Goal: Task Accomplishment & Management: Manage account settings

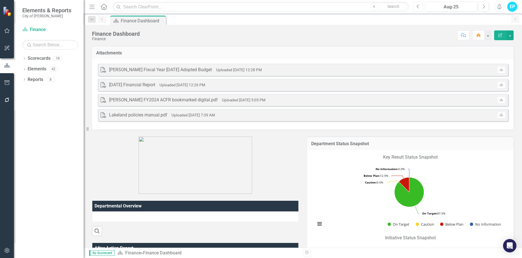
click at [420, 9] on button "Previous" at bounding box center [418, 7] width 10 height 10
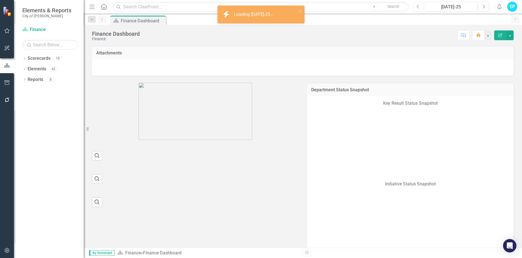
click at [420, 9] on button "Previous" at bounding box center [418, 7] width 10 height 10
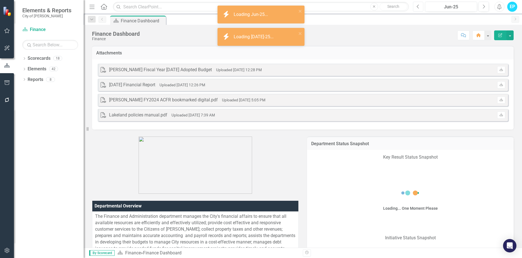
scroll to position [84, 0]
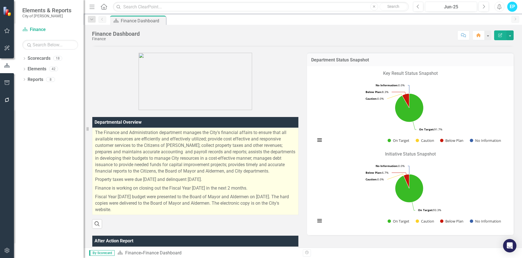
click at [260, 156] on p "The Finance and Administration department manages the City's financial affairs …" at bounding box center [195, 152] width 200 height 46
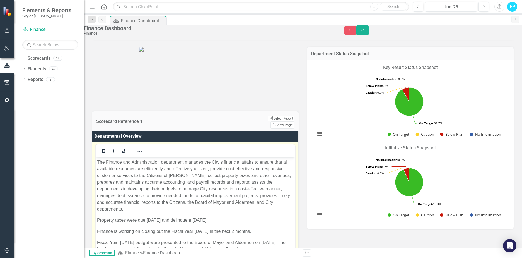
scroll to position [4, 0]
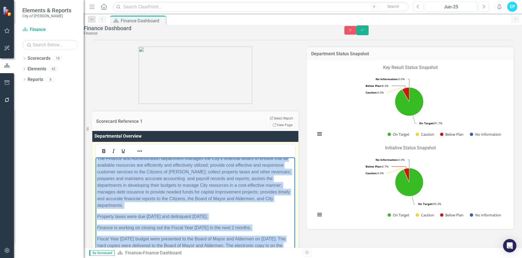
copy body "The Finance and Administration department manages the City's financial affairs …"
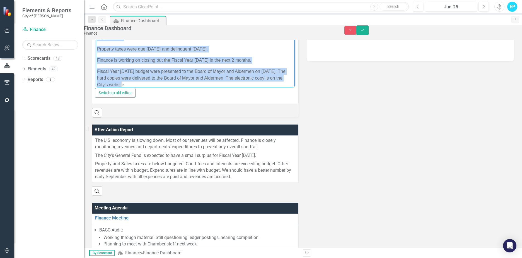
scroll to position [0, 0]
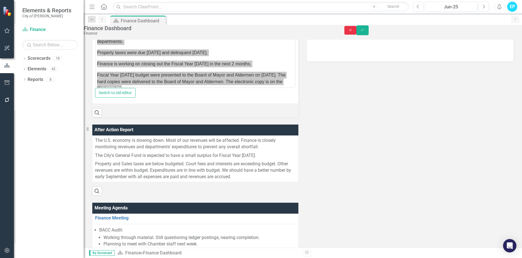
click at [357, 35] on button "Close" at bounding box center [350, 30] width 12 height 9
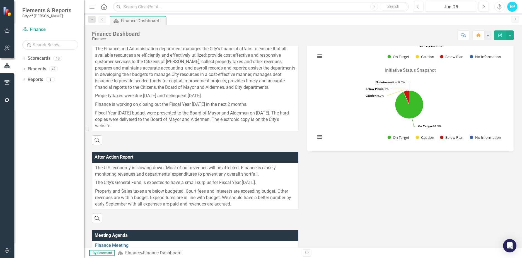
scroll to position [139, 0]
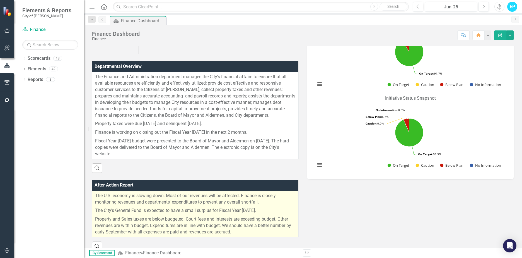
click at [207, 215] on p "Property and Sales taxes are below budgeted. Court fees and interests are excee…" at bounding box center [195, 225] width 200 height 20
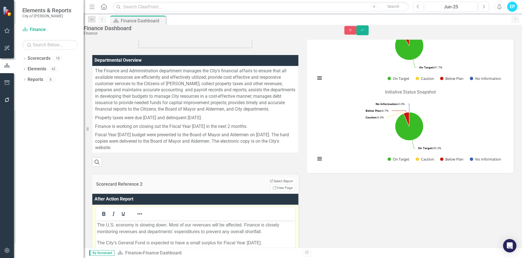
scroll to position [223, 0]
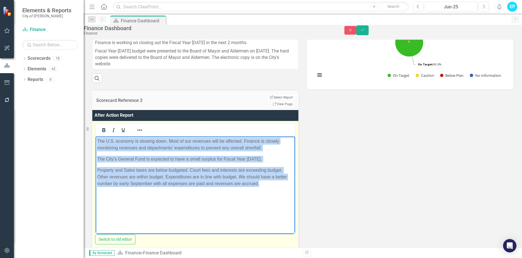
drag, startPoint x: 245, startPoint y: 189, endPoint x: 73, endPoint y: 127, distance: 182.4
click at [96, 136] on html "The U.S. economy is slowing down. Most of our revenues will be affected. Financ…" at bounding box center [195, 178] width 199 height 84
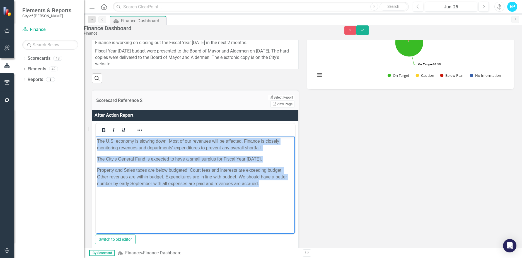
copy body "The U.S. economy is slowing down. Most of our revenues will be affected. Financ…"
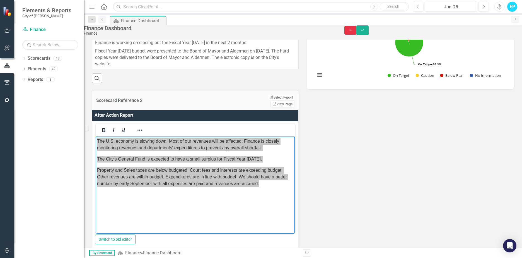
click at [353, 32] on icon "Close" at bounding box center [350, 30] width 5 height 4
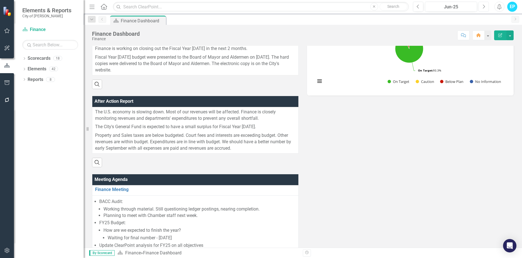
click at [486, 5] on button "Next" at bounding box center [483, 7] width 10 height 10
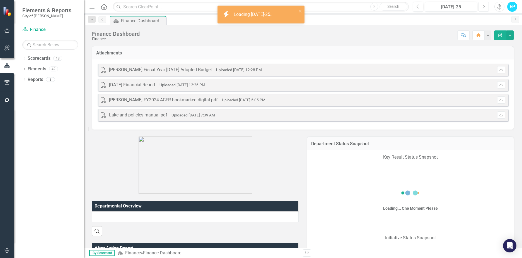
click at [486, 5] on button "Next" at bounding box center [483, 7] width 10 height 10
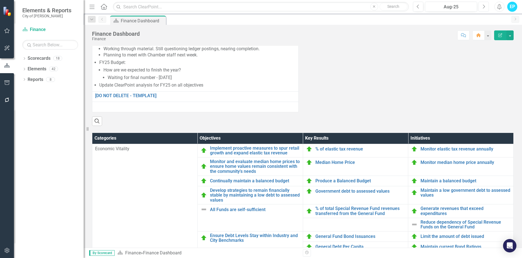
scroll to position [390, 0]
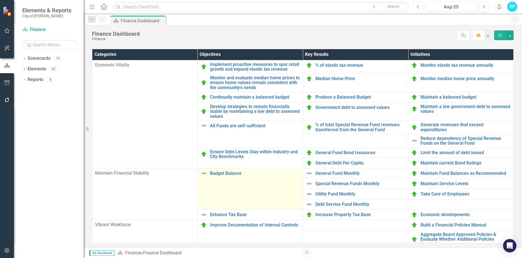
click at [0, 0] on link "Edit Edit Objective" at bounding box center [0, 0] width 0 height 0
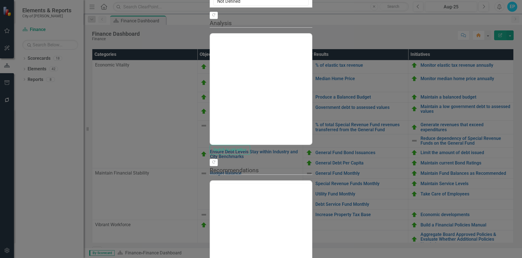
scroll to position [0, 0]
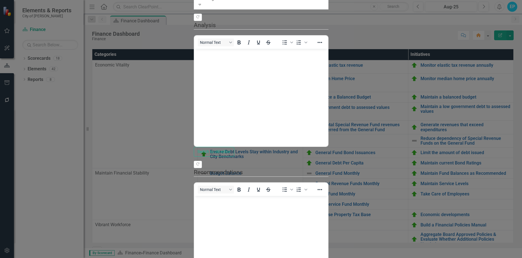
scroll to position [81, 0]
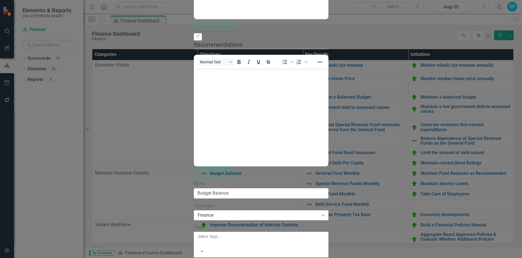
scroll to position [0, 0]
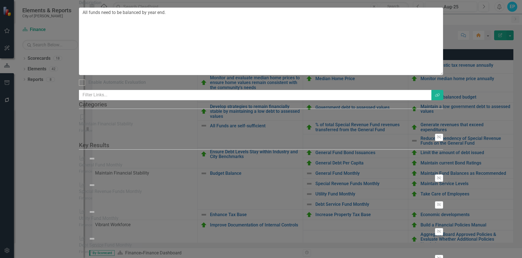
click at [122, 162] on div "General Fund Monthly" at bounding box center [100, 165] width 43 height 6
click at [95, 155] on img at bounding box center [92, 158] width 7 height 7
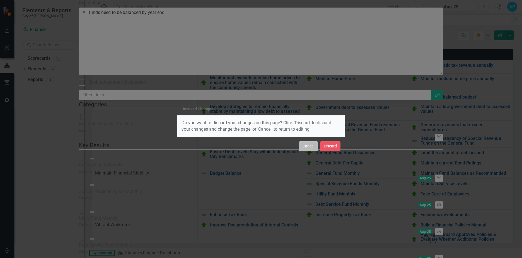
click at [313, 147] on button "Cancel" at bounding box center [308, 146] width 19 height 10
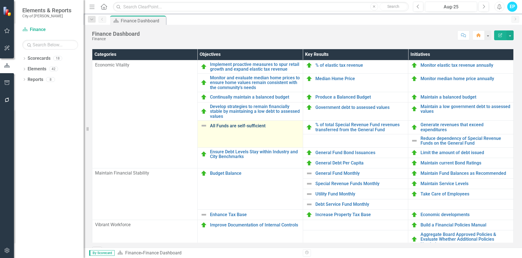
click at [248, 128] on link "All Funds are self-sufficient" at bounding box center [255, 125] width 90 height 5
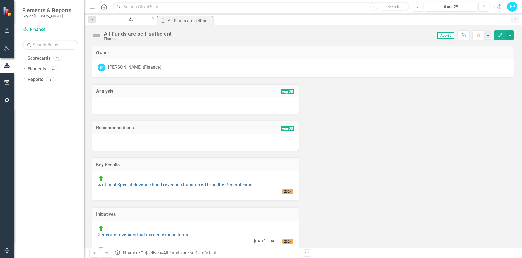
scroll to position [14, 0]
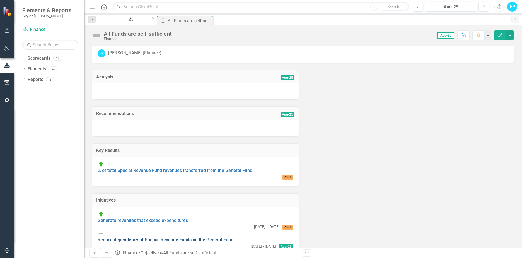
click at [187, 237] on link "Reduce dependency of Special Revenue Funds on the General Fund" at bounding box center [166, 239] width 136 height 5
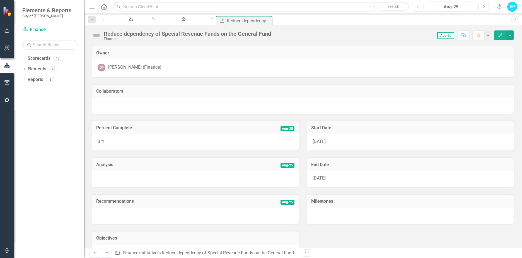
click at [324, 140] on span "11/1/23" at bounding box center [318, 141] width 13 height 5
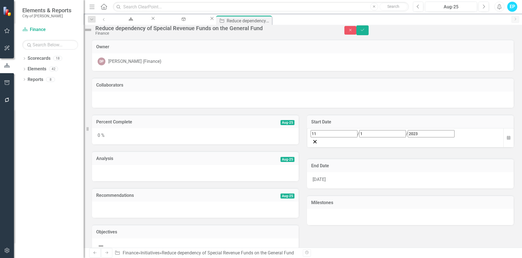
click at [326, 182] on span "6/30/25" at bounding box center [318, 178] width 13 height 5
click at [408, 181] on input "2025" at bounding box center [431, 177] width 47 height 7
click at [332, 182] on input "2025" at bounding box center [327, 178] width 9 height 8
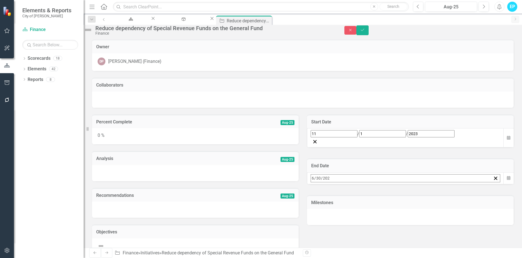
type input "2026"
click at [399, 87] on div "Collaborators" at bounding box center [302, 85] width 421 height 14
click at [163, 143] on div "0 %" at bounding box center [195, 136] width 207 height 16
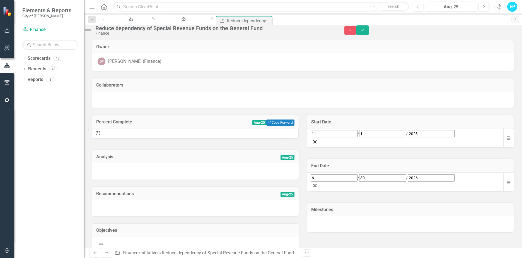
type input "75"
drag, startPoint x: 145, startPoint y: 158, endPoint x: 241, endPoint y: 163, distance: 96.3
click at [241, 142] on div at bounding box center [195, 142] width 207 height 0
click at [368, 31] on button "Save" at bounding box center [362, 30] width 12 height 10
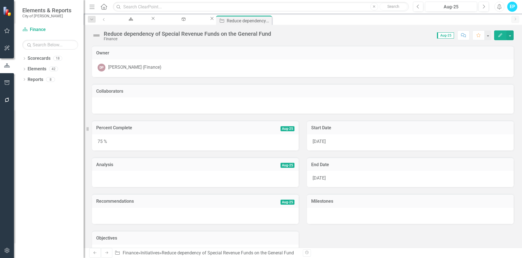
click at [0, 0] on icon "Close" at bounding box center [0, 0] width 0 height 0
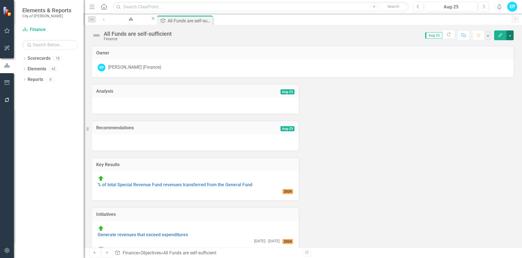
click at [513, 33] on button "button" at bounding box center [509, 35] width 7 height 10
click at [501, 42] on link "Edit Edit Objective" at bounding box center [490, 45] width 45 height 10
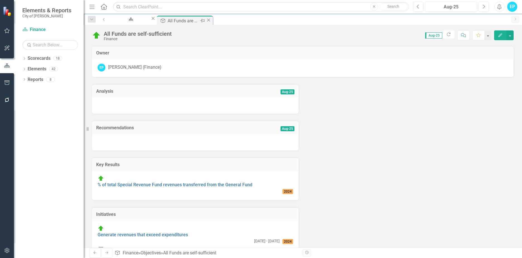
click at [211, 21] on icon "Close" at bounding box center [209, 20] width 6 height 4
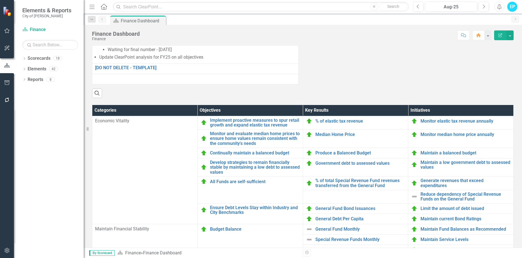
scroll to position [20, 0]
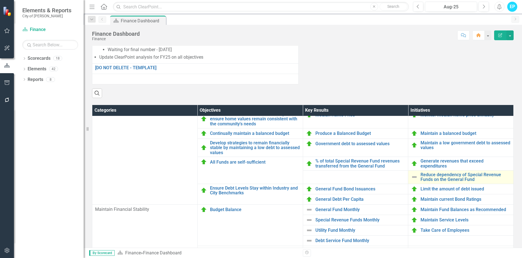
click at [0, 0] on link "Edit Edit Initiative" at bounding box center [0, 0] width 0 height 0
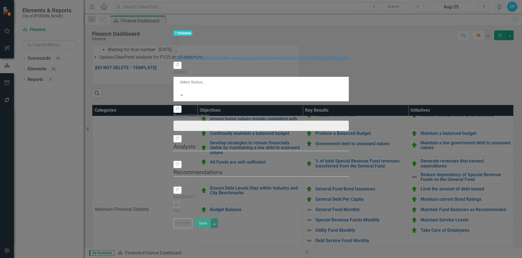
type input "75"
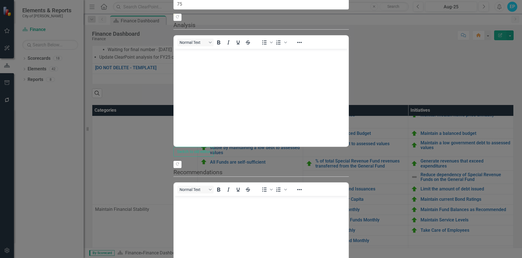
scroll to position [0, 0]
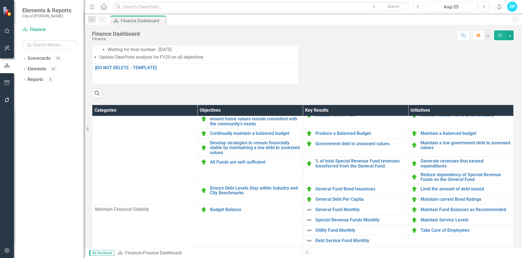
scroll to position [362, 0]
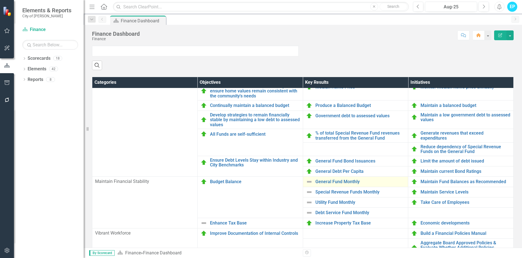
click at [0, 0] on link "Link Open Element" at bounding box center [0, 0] width 0 height 0
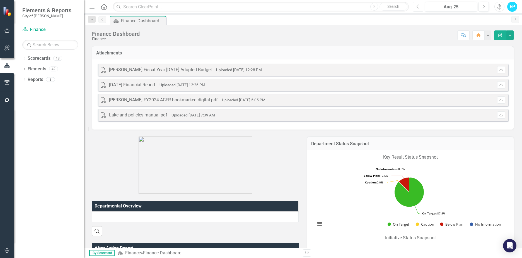
click at [420, 8] on button "Previous" at bounding box center [418, 7] width 10 height 10
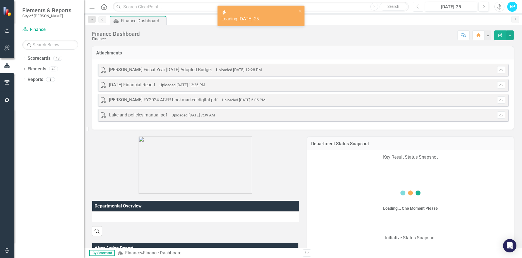
scroll to position [28, 0]
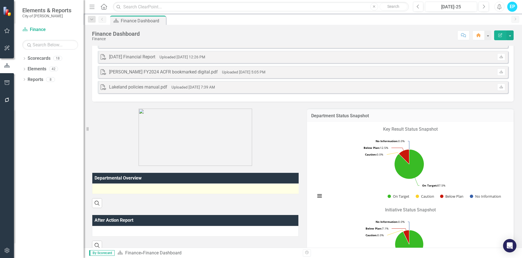
click at [209, 188] on div at bounding box center [198, 188] width 206 height 7
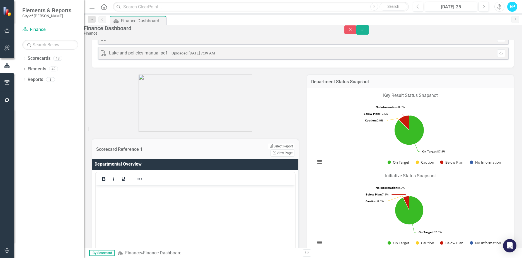
scroll to position [84, 0]
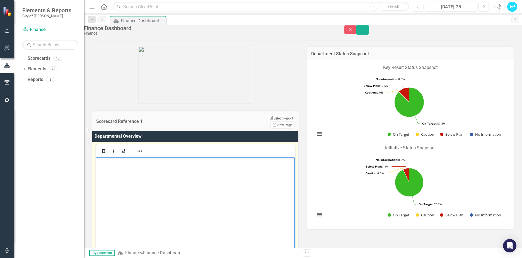
click at [170, 174] on body "Rich Text Area. Press ALT-0 for help." at bounding box center [195, 199] width 199 height 84
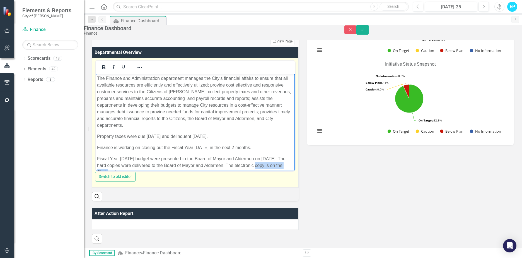
scroll to position [0, 22]
drag, startPoint x: 250, startPoint y: 158, endPoint x: 313, endPoint y: 158, distance: 63.3
click at [295, 158] on html "The Finance and Administration department manages the City's financial affairs …" at bounding box center [195, 127] width 199 height 108
drag, startPoint x: 271, startPoint y: 151, endPoint x: 130, endPoint y: 146, distance: 140.6
click at [130, 146] on body "The Finance and Administration department manages the City's financial affairs …" at bounding box center [195, 127] width 199 height 108
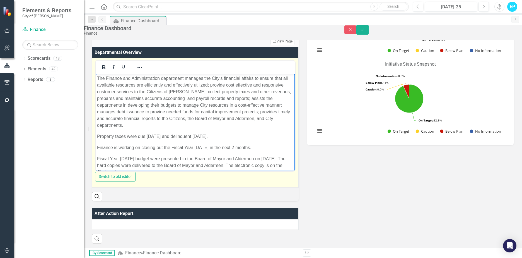
click at [160, 156] on p "Fiscal Year 2026 budget were presented to the Board of Mayor and Aldermen on Ma…" at bounding box center [195, 165] width 197 height 20
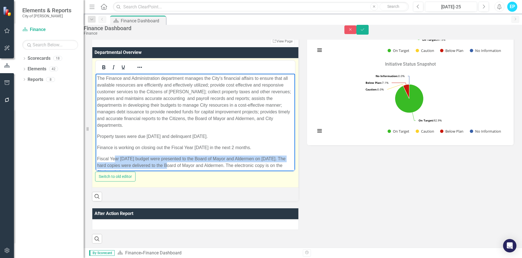
scroll to position [0, 0]
drag, startPoint x: 162, startPoint y: 158, endPoint x: 180, endPoint y: 220, distance: 65.1
click at [96, 141] on html "The Finance and Administration department manages the City's financial affairs …" at bounding box center [195, 127] width 199 height 108
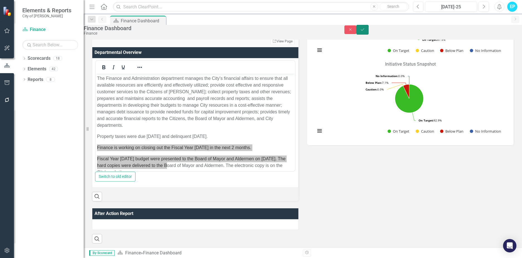
click at [365, 31] on icon "Save" at bounding box center [362, 30] width 5 height 4
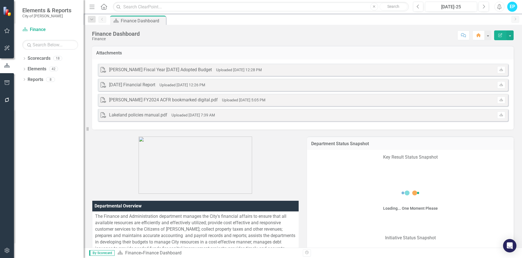
scroll to position [195, 0]
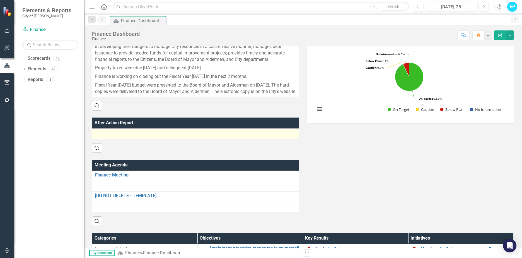
click at [149, 137] on div at bounding box center [197, 133] width 204 height 7
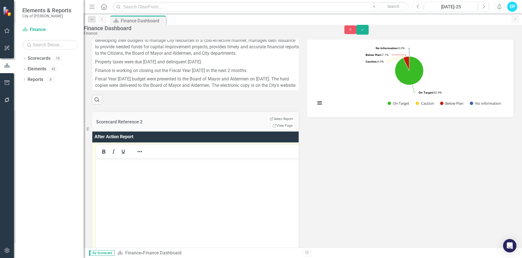
scroll to position [0, 0]
click at [135, 168] on body "Rich Text Area. Press ALT-0 for help." at bounding box center [198, 200] width 204 height 84
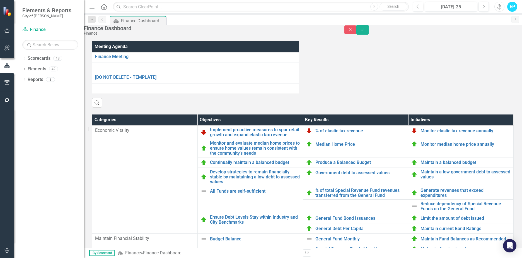
scroll to position [334, 0]
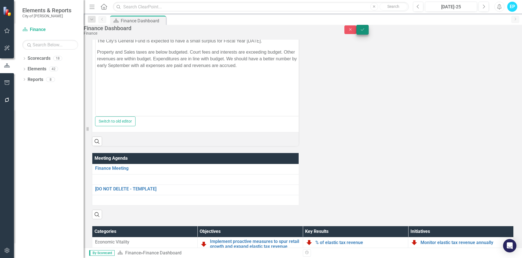
click at [368, 33] on button "Save" at bounding box center [362, 30] width 12 height 10
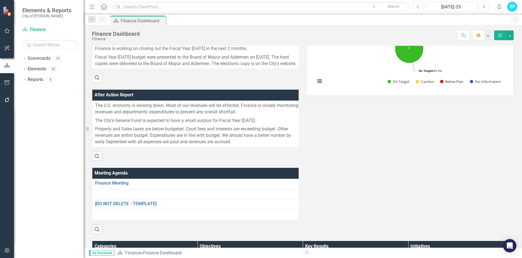
scroll to position [111, 0]
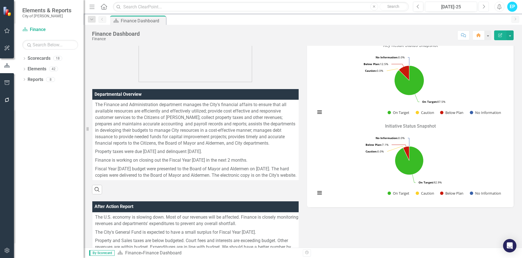
click at [486, 7] on button "Next" at bounding box center [483, 7] width 10 height 10
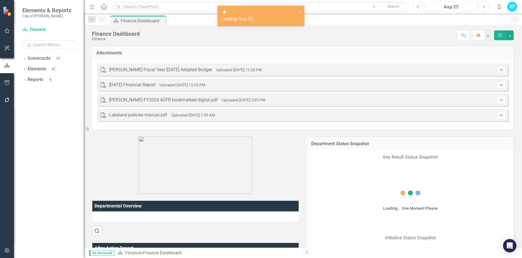
scroll to position [111, 0]
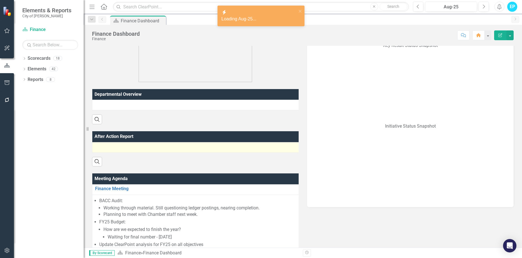
click at [191, 151] on div at bounding box center [196, 147] width 203 height 7
click at [191, 151] on div at bounding box center [197, 147] width 204 height 7
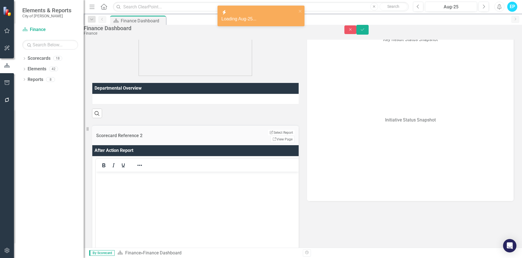
scroll to position [0, 0]
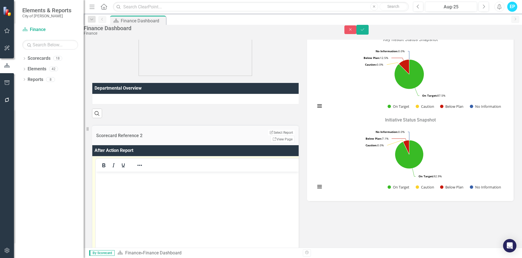
click at [138, 177] on p "Rich Text Area. Press ALT-0 for help." at bounding box center [197, 176] width 201 height 7
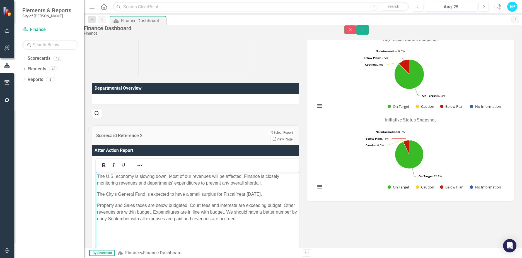
click at [96, 203] on body "The U.S. economy is slowing down. Most of our revenues will be affected. Financ…" at bounding box center [198, 213] width 204 height 84
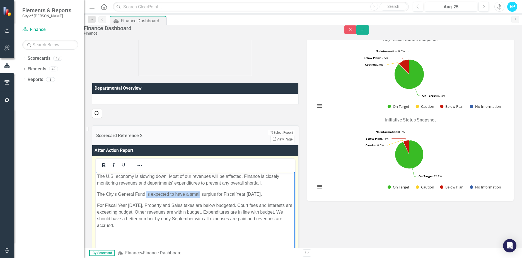
drag, startPoint x: 146, startPoint y: 193, endPoint x: 200, endPoint y: 193, distance: 53.8
click at [200, 193] on p "The City's General Fund is expected to have a small surplus for Fiscal Year 202…" at bounding box center [195, 193] width 197 height 7
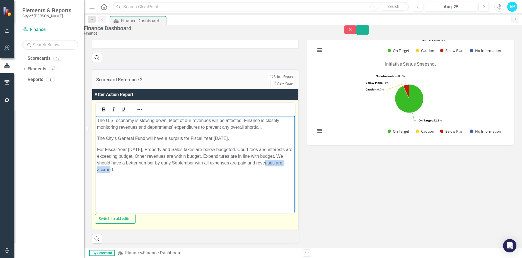
scroll to position [0, 27]
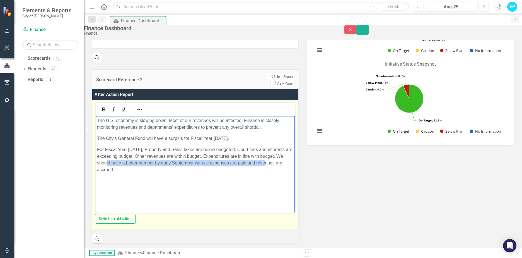
drag, startPoint x: 256, startPoint y: 159, endPoint x: 325, endPoint y: 159, distance: 68.9
click at [295, 159] on html "The U.S. economy is slowing down. Most of our revenues will be affected. Financ…" at bounding box center [195, 157] width 199 height 84
click at [238, 163] on p "For Fiscal Year [DATE], Property and Sales taxes are below budgeted. Court fees…" at bounding box center [195, 159] width 197 height 27
drag, startPoint x: 271, startPoint y: 162, endPoint x: 45, endPoint y: 160, distance: 226.1
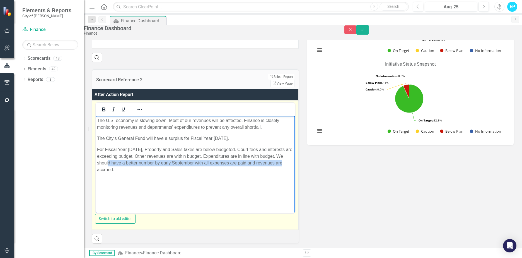
click at [96, 160] on html "The U.S. economy is slowing down. Most of our revenues will be affected. Financ…" at bounding box center [195, 157] width 199 height 84
click at [263, 165] on p "For Fiscal Year [DATE], Property and Sales taxes are below budgeted. Court fees…" at bounding box center [195, 159] width 197 height 27
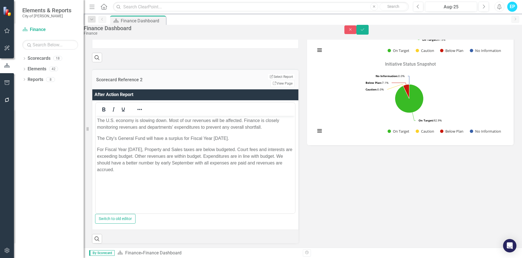
click at [336, 176] on div "Departmental Overview Search Scorecard Reference 2 Edit Report Select Report Li…" at bounding box center [303, 159] width 430 height 406
click at [365, 31] on icon "Save" at bounding box center [362, 30] width 5 height 4
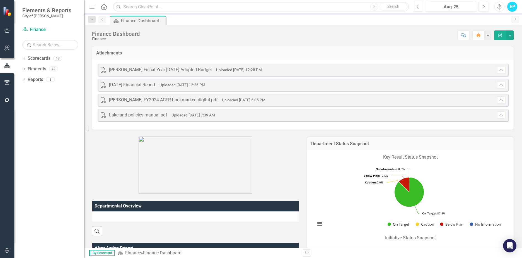
click at [418, 6] on icon "Previous" at bounding box center [417, 6] width 3 height 5
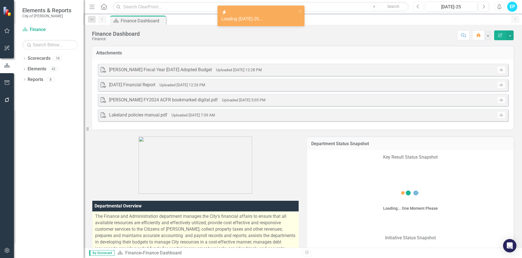
scroll to position [167, 0]
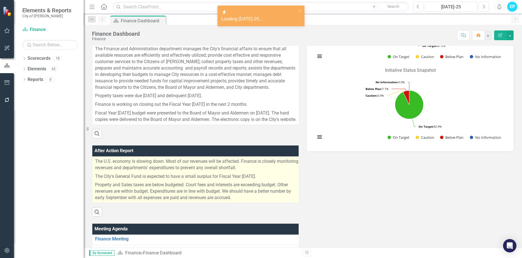
click at [208, 192] on p "Property and Sales taxes are below budgeted. Court fees and interests are excee…" at bounding box center [197, 190] width 204 height 20
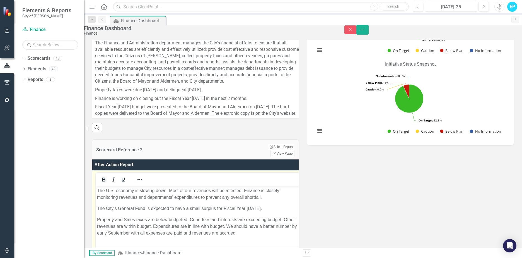
scroll to position [251, 0]
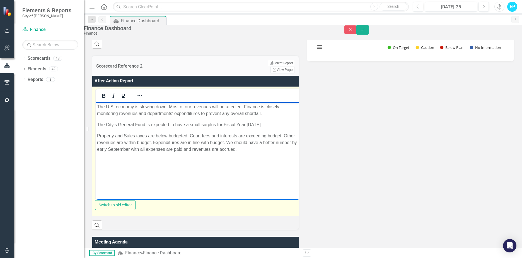
click at [97, 135] on body "The U.S. economy is slowing down. Most of our revenues will be affected. Financ…" at bounding box center [198, 144] width 204 height 84
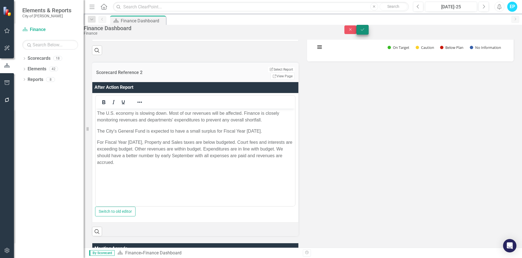
click at [365, 31] on icon "Save" at bounding box center [362, 30] width 5 height 4
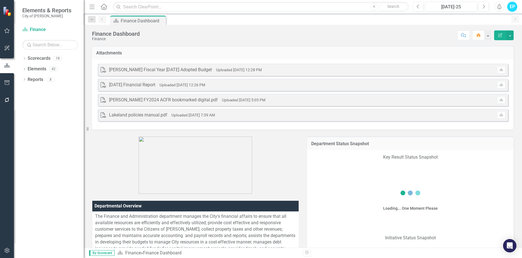
scroll to position [84, 0]
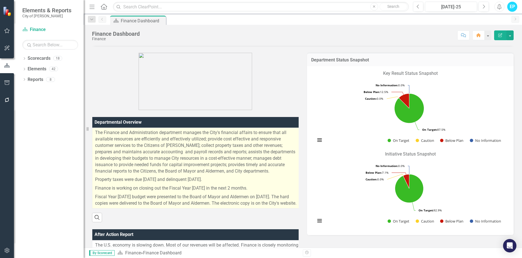
click at [243, 173] on p "The Finance and Administration department manages the City's financial affairs …" at bounding box center [197, 152] width 205 height 46
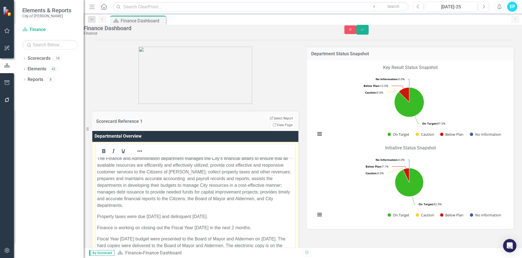
scroll to position [167, 0]
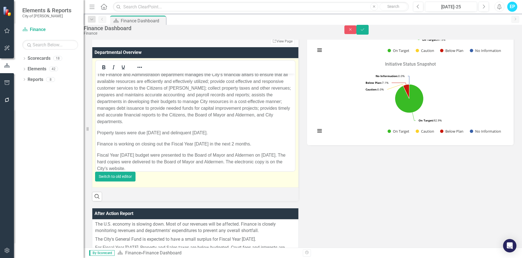
click at [135, 181] on button "Switch to old editor" at bounding box center [115, 176] width 40 height 10
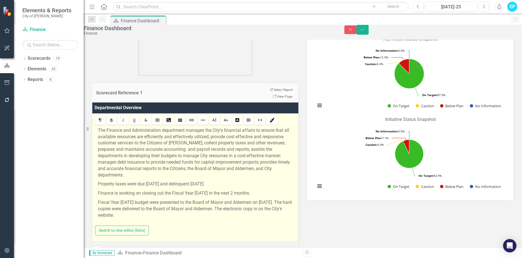
scroll to position [168, 0]
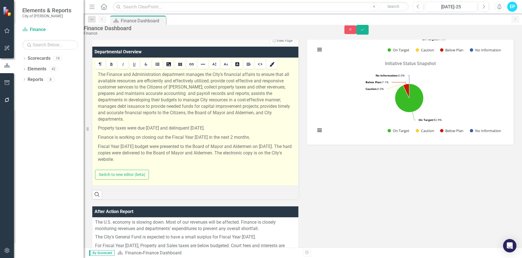
drag, startPoint x: 229, startPoint y: 127, endPoint x: 101, endPoint y: 128, distance: 128.2
click at [101, 128] on div "The Finance and Administration department manages the City's financial affairs …" at bounding box center [195, 120] width 200 height 100
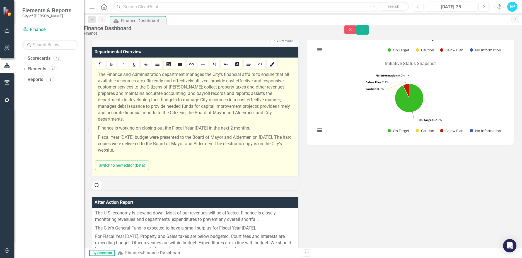
click at [287, 118] on p "The Finance and Administration department manages the City's financial affairs …" at bounding box center [195, 96] width 195 height 51
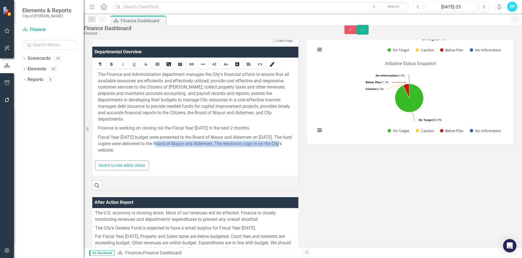
scroll to position [0, 22]
drag, startPoint x: 167, startPoint y: 142, endPoint x: 302, endPoint y: 141, distance: 135.7
click at [302, 141] on div "Scorecard Reference 1 Edit Report Select Report Link View Page Departmental Ove…" at bounding box center [303, 147] width 430 height 385
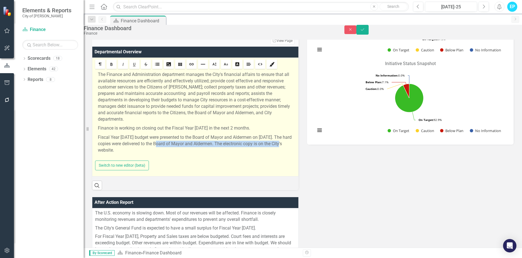
click at [248, 146] on p "Fiscal Year [DATE] budget were presented to the Board of Mayor and Aldermen on …" at bounding box center [195, 143] width 195 height 19
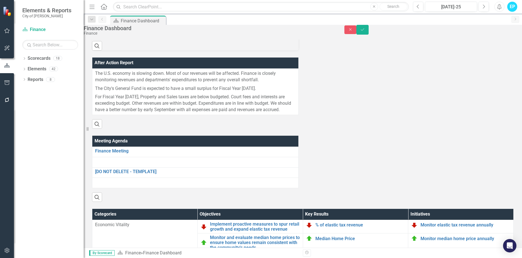
scroll to position [196, 0]
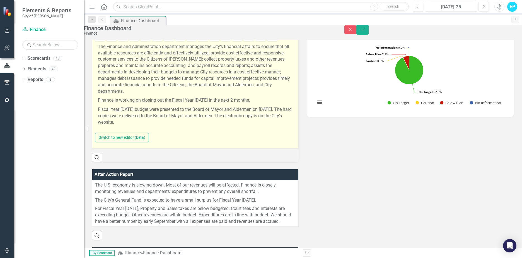
click at [161, 127] on div "The Finance and Administration department manages the City's financial affairs …" at bounding box center [195, 87] width 200 height 90
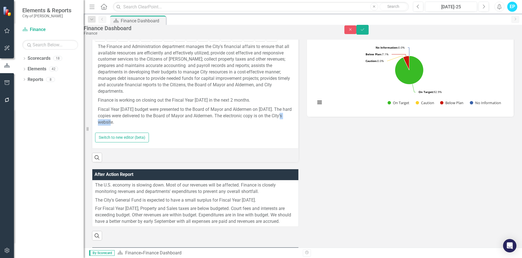
drag, startPoint x: 127, startPoint y: 123, endPoint x: 56, endPoint y: 122, distance: 70.5
click at [56, 122] on div "Elements & Reports City of Bartlett Scorecard Finance Search Dropdown Scorecard…" at bounding box center [261, 129] width 522 height 258
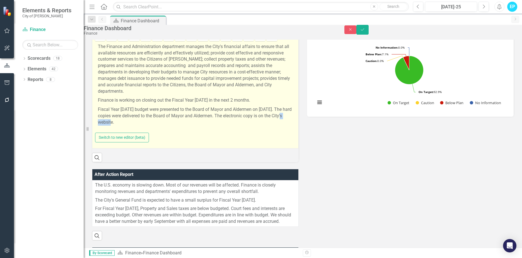
click at [218, 123] on p "Fiscal Year [DATE] budget were presented to the Board of Mayor and Aldermen on …" at bounding box center [195, 115] width 195 height 19
click at [271, 116] on p "Fiscal Year [DATE] budget were presented to the Board of Mayor and Aldermen on …" at bounding box center [195, 115] width 195 height 19
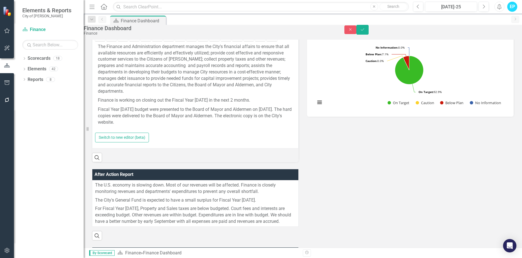
scroll to position [0, 0]
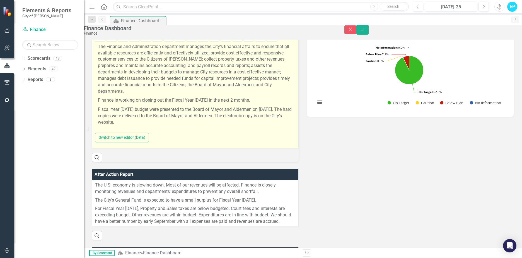
click at [157, 115] on p "Fiscal Year [DATE] budget were presented to the Board of Mayor and Aldermen on …" at bounding box center [195, 115] width 195 height 19
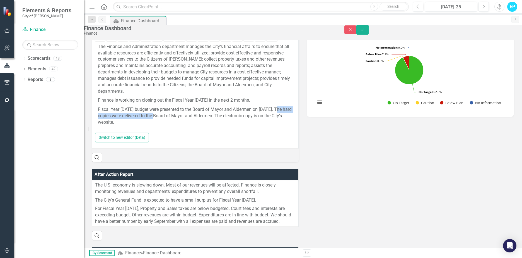
scroll to position [0, 22]
drag, startPoint x: 165, startPoint y: 115, endPoint x: 299, endPoint y: 108, distance: 133.7
click at [299, 108] on div "Scorecard Reference 1 Edit Report Select Report Link View Page Departmental Ove…" at bounding box center [195, 77] width 215 height 170
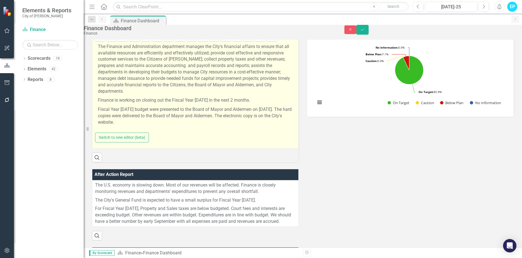
click at [248, 117] on p "Fiscal Year [DATE] budget were presented to the Board of Mayor and Aldermen on …" at bounding box center [195, 115] width 195 height 19
click at [268, 120] on div "The Finance and Administration department manages the City's financial affairs …" at bounding box center [195, 87] width 200 height 90
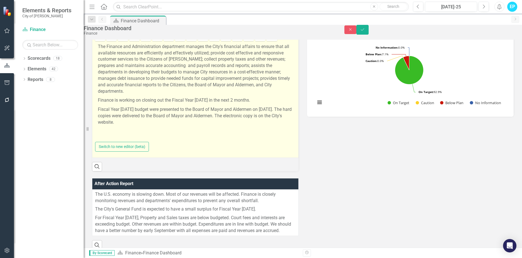
scroll to position [0, 6]
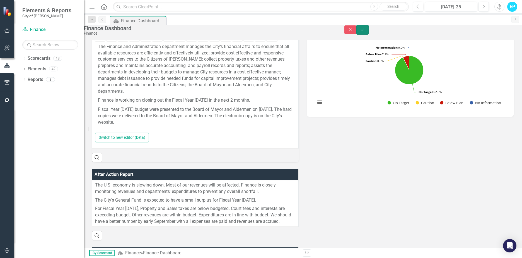
click at [365, 31] on icon "Save" at bounding box center [362, 30] width 5 height 4
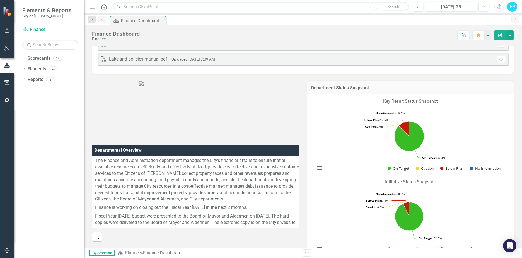
scroll to position [0, 0]
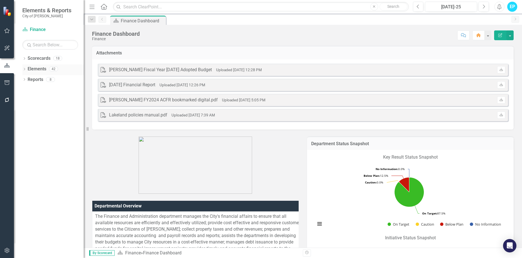
click at [35, 69] on link "Elements" at bounding box center [37, 69] width 19 height 6
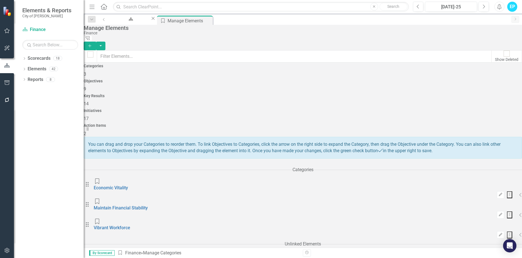
click at [298, 94] on h4 "Key Results" at bounding box center [303, 96] width 438 height 4
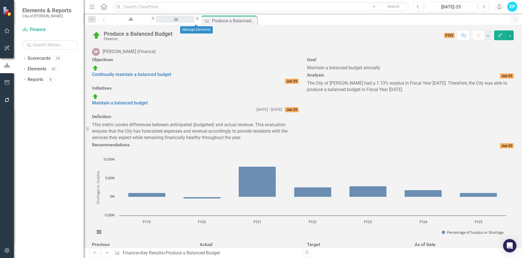
click at [189, 21] on div "Manage Elements" at bounding box center [175, 24] width 28 height 7
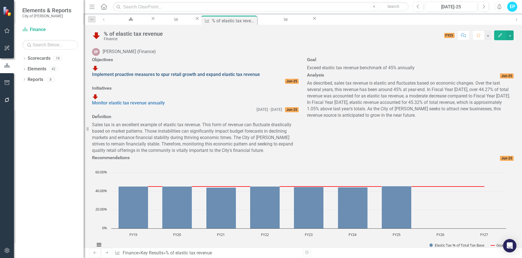
click at [203, 77] on link "Implement proactive measures to spur retail growth and expand elastic tax reven…" at bounding box center [176, 74] width 168 height 5
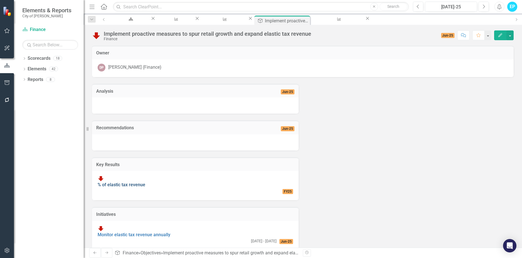
click at [137, 182] on link "% of elastic tax revenue" at bounding box center [122, 184] width 48 height 5
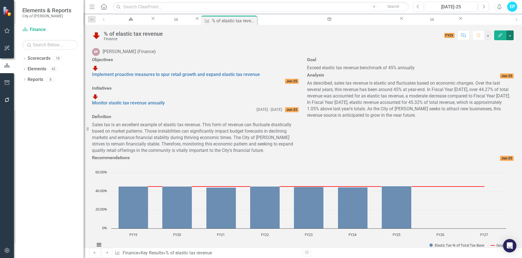
click at [510, 38] on button "button" at bounding box center [509, 35] width 7 height 10
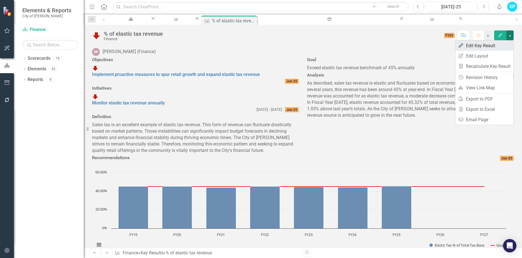
click at [481, 47] on link "Edit Edit Key Result" at bounding box center [484, 45] width 58 height 10
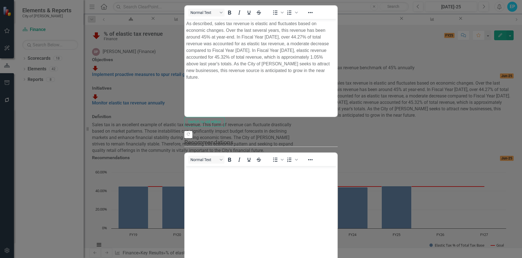
scroll to position [111, 0]
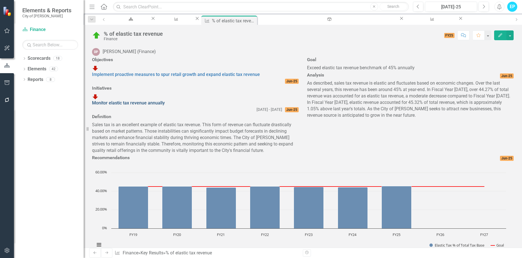
click at [163, 105] on link "Monitor elastic tax revenue annually" at bounding box center [128, 102] width 73 height 5
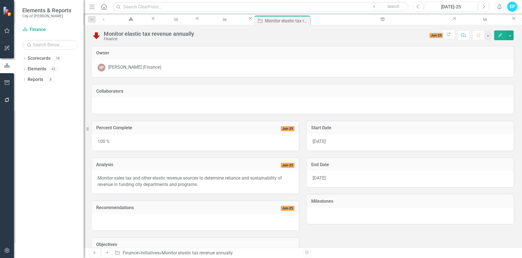
click at [193, 144] on div "100 %" at bounding box center [195, 142] width 207 height 16
click at [284, 128] on span "Jun-25" at bounding box center [288, 128] width 14 height 5
click at [111, 134] on div "100 %" at bounding box center [195, 142] width 207 height 16
click at [332, 179] on div "6/30/25" at bounding box center [410, 179] width 207 height 16
click at [332, 142] on div "7/1/24" at bounding box center [410, 142] width 207 height 16
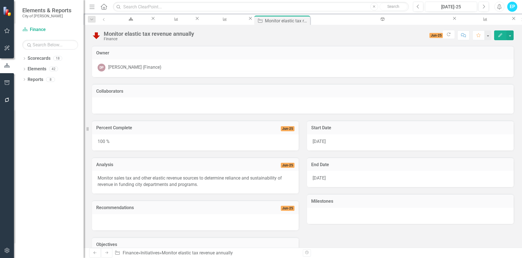
click at [332, 142] on div "7/1/24" at bounding box center [410, 142] width 207 height 16
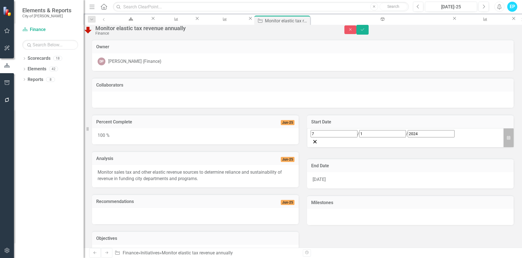
click at [503, 144] on button "Calendar" at bounding box center [508, 137] width 11 height 19
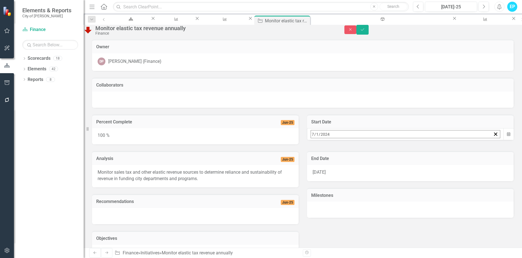
click at [345, 140] on div "2024-07-01 7 / 1 / 2024 « ‹ July 2024 › » Sun Mon Tue Wed Thu Fri Sat 30 1 2 3 …" at bounding box center [405, 134] width 197 height 12
click at [341, 138] on div "2024-07-01 7 / 1 / 2024" at bounding box center [401, 134] width 180 height 8
click at [328, 138] on input "2024" at bounding box center [324, 134] width 9 height 8
click at [329, 138] on input "2024" at bounding box center [324, 134] width 9 height 8
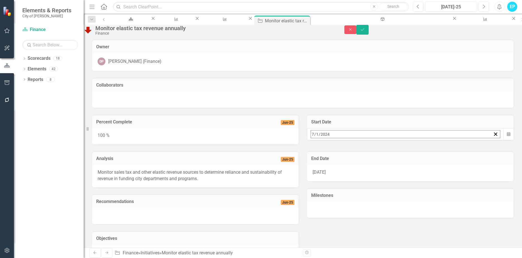
click at [329, 138] on input "2024" at bounding box center [324, 134] width 9 height 8
type input "2025"
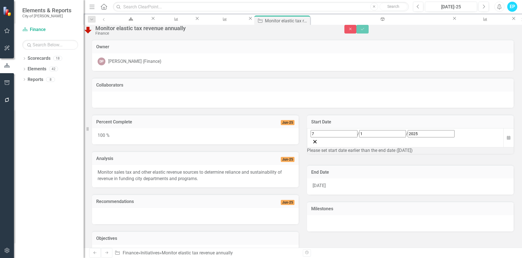
click at [336, 187] on div "6/30/25" at bounding box center [410, 186] width 207 height 16
click at [326, 187] on span "6/30/25" at bounding box center [318, 185] width 13 height 5
click at [321, 187] on span "6/30/25" at bounding box center [318, 185] width 13 height 5
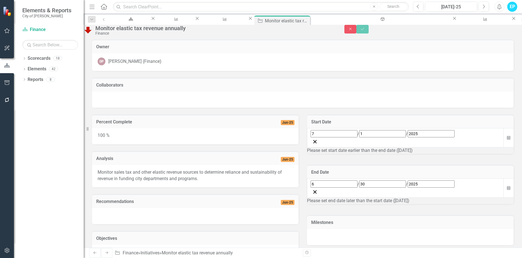
click at [408, 187] on input "2025" at bounding box center [431, 183] width 47 height 7
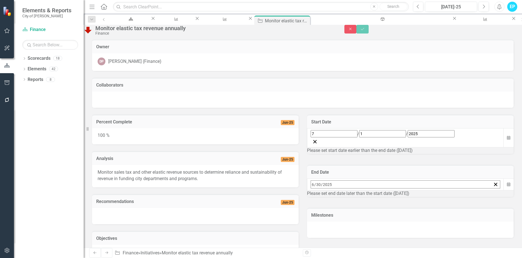
click at [332, 188] on input "2025" at bounding box center [327, 184] width 9 height 8
type input "2026"
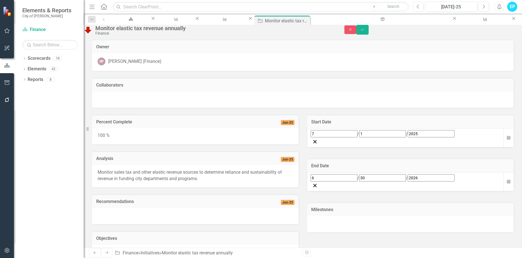
click at [364, 226] on div "Milestones" at bounding box center [410, 217] width 207 height 30
click at [368, 35] on button "Save" at bounding box center [362, 30] width 12 height 10
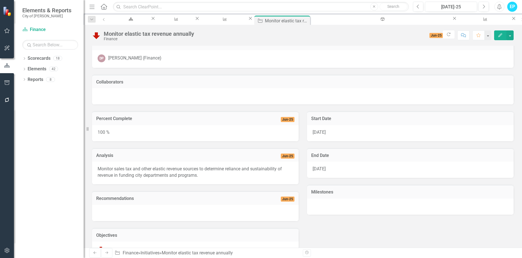
scroll to position [93, 0]
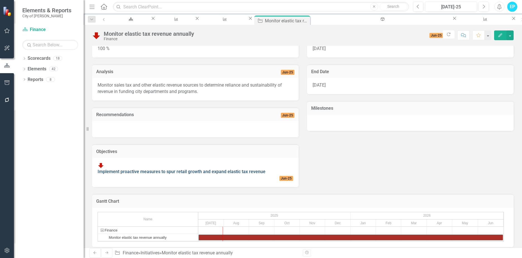
click at [205, 169] on link "Implement proactive measures to spur retail growth and expand elastic tax reven…" at bounding box center [182, 171] width 168 height 5
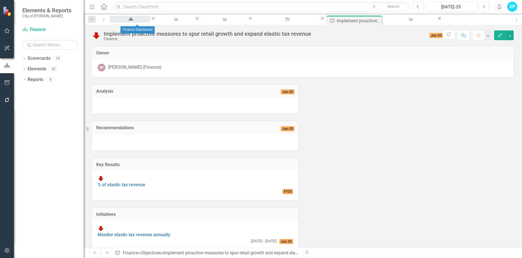
click at [145, 21] on div "Finance Dashboard" at bounding box center [130, 24] width 31 height 7
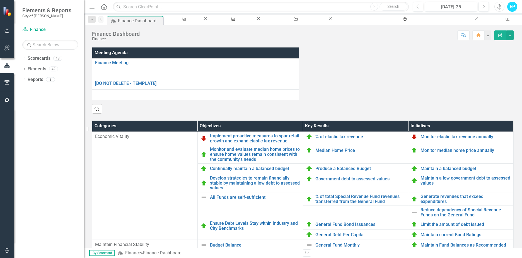
scroll to position [362, 0]
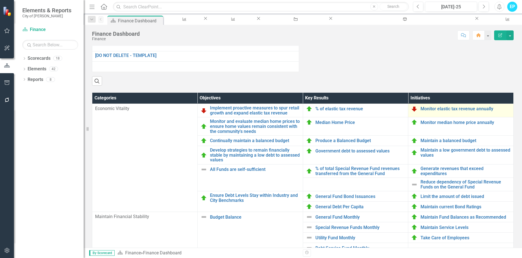
click at [0, 0] on link "Edit Edit Initiative" at bounding box center [0, 0] width 0 height 0
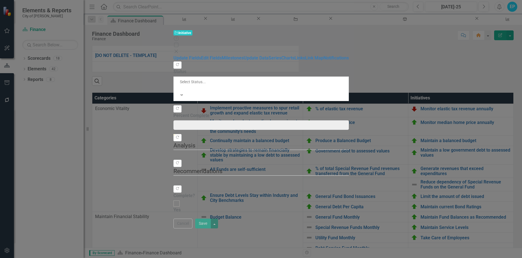
type input "100"
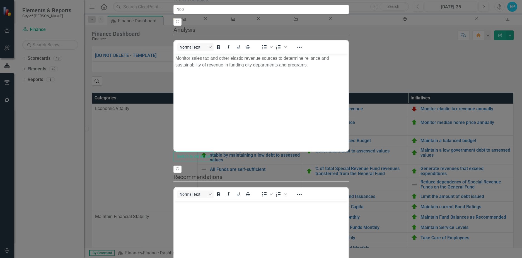
scroll to position [0, 0]
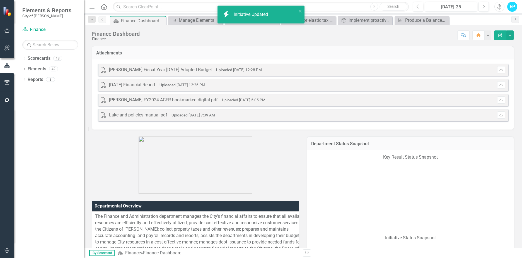
scroll to position [362, 0]
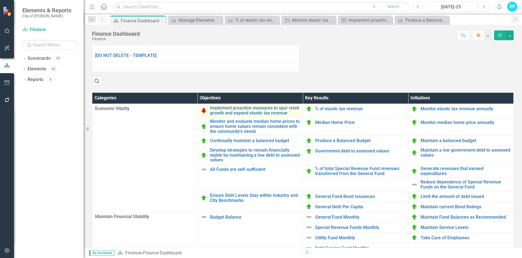
click at [0, 0] on link "Edit Edit Objective" at bounding box center [0, 0] width 0 height 0
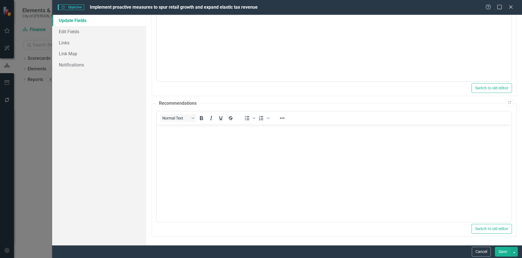
scroll to position [0, 0]
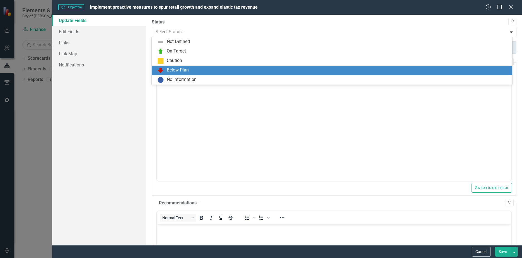
click at [506, 34] on div "Expand" at bounding box center [511, 31] width 10 height 9
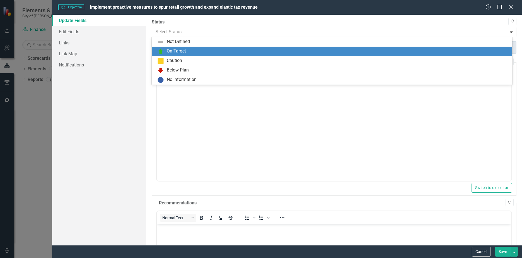
click at [190, 51] on div "On Target" at bounding box center [332, 51] width 351 height 7
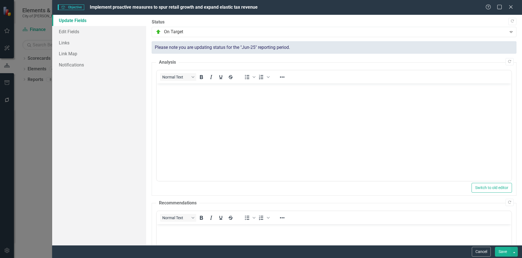
click at [497, 250] on button "Save" at bounding box center [503, 251] width 16 height 10
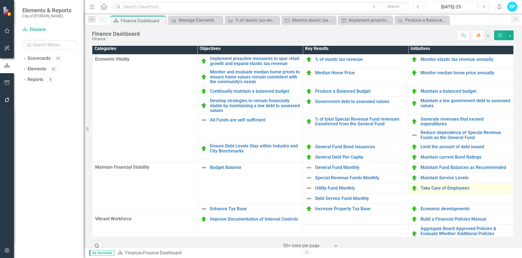
scroll to position [334, 0]
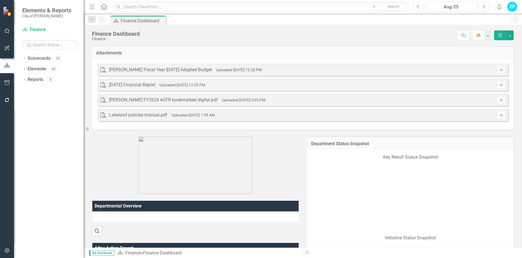
scroll to position [24, 0]
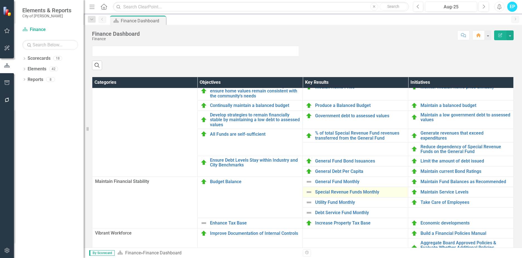
click at [0, 0] on link "Link Open Element" at bounding box center [0, 0] width 0 height 0
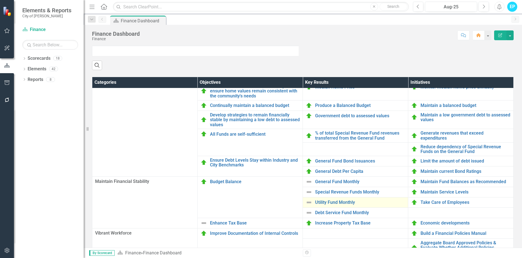
click at [0, 0] on link "Link Open Element" at bounding box center [0, 0] width 0 height 0
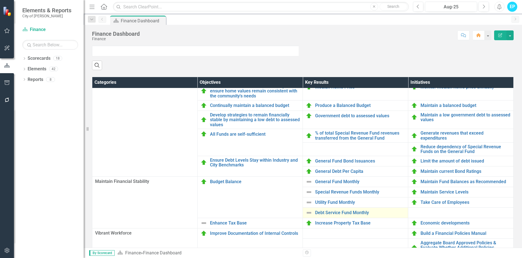
click at [0, 0] on link "Link Open Element" at bounding box center [0, 0] width 0 height 0
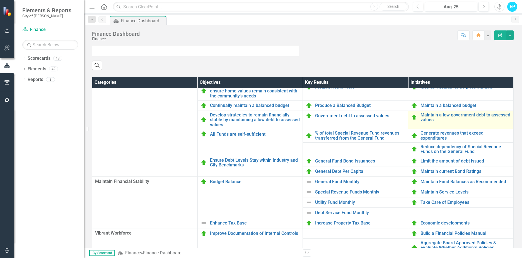
scroll to position [418, 0]
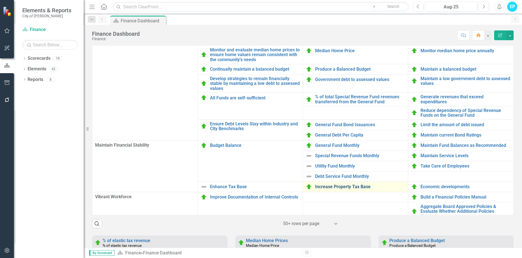
click at [0, 0] on link "Link Open Element" at bounding box center [0, 0] width 0 height 0
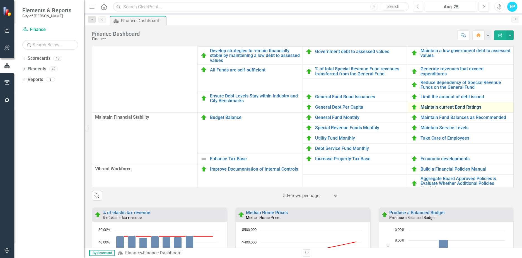
scroll to position [24, 0]
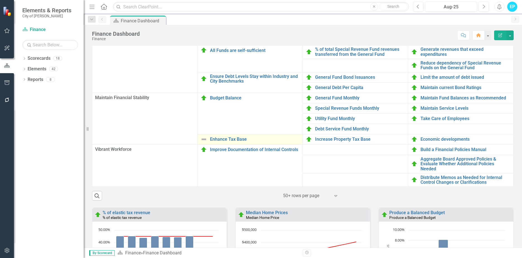
click at [0, 0] on link "Link Open Element" at bounding box center [0, 0] width 0 height 0
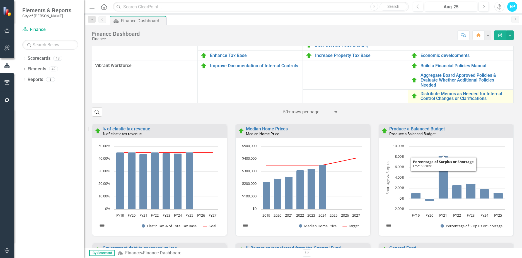
scroll to position [585, 0]
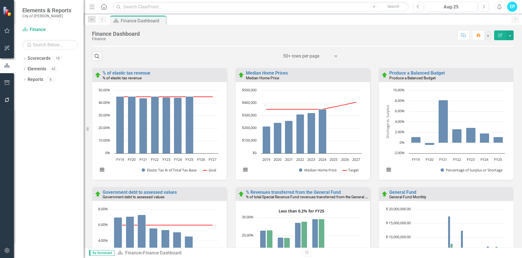
drag, startPoint x: 181, startPoint y: 89, endPoint x: 155, endPoint y: 91, distance: 26.0
click at [155, 80] on div "% of elastic tax revenue" at bounding box center [164, 78] width 123 height 5
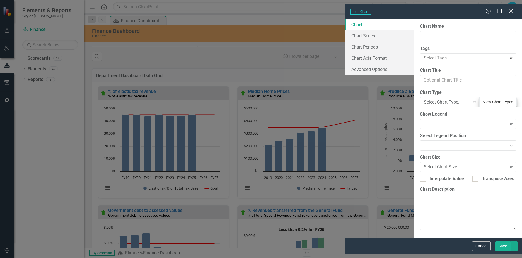
type input "% of elastic tax revenue"
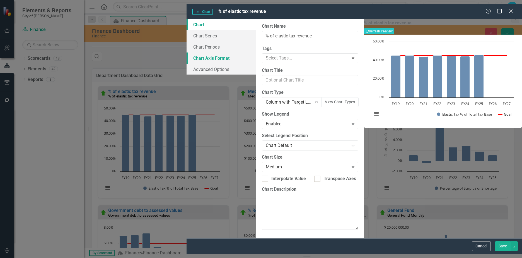
click at [186, 53] on link "Chart Axis Format" at bounding box center [221, 57] width 70 height 11
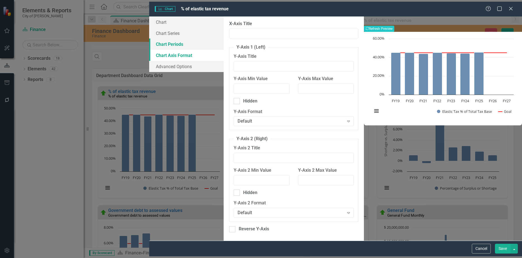
click at [149, 43] on link "Chart Periods" at bounding box center [186, 43] width 74 height 11
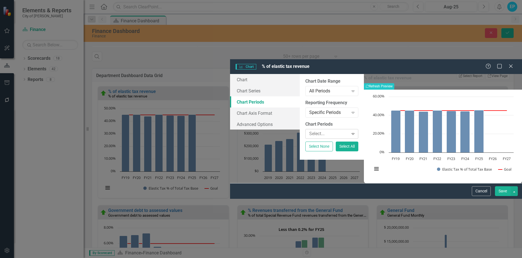
click at [350, 131] on icon "Expand" at bounding box center [353, 133] width 6 height 4
click at [339, 141] on button "Select All" at bounding box center [347, 146] width 23 height 10
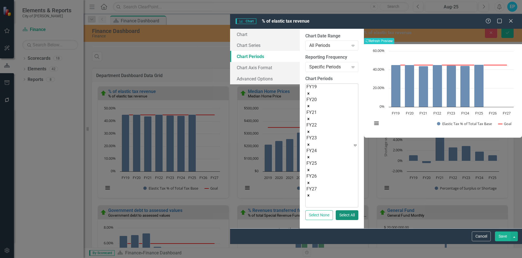
click at [306, 193] on icon "Remove FY27" at bounding box center [308, 195] width 4 height 4
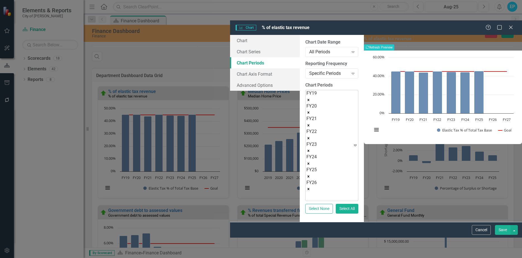
click at [306, 187] on icon "Remove FY26" at bounding box center [308, 189] width 4 height 4
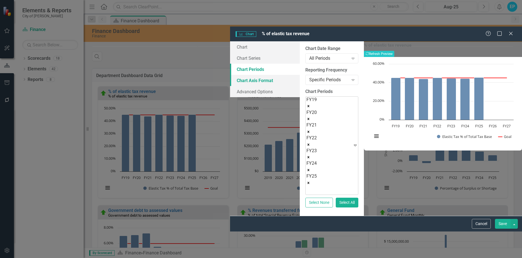
click at [230, 75] on link "Chart Axis Format" at bounding box center [265, 80] width 70 height 11
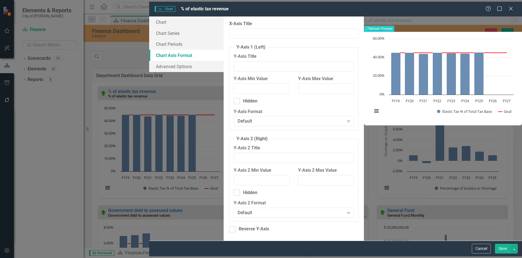
click at [510, 11] on div "Charts Chart % of elastic tax revenue Help Maximize Close" at bounding box center [335, 9] width 373 height 15
click at [510, 8] on icon at bounding box center [510, 8] width 4 height 4
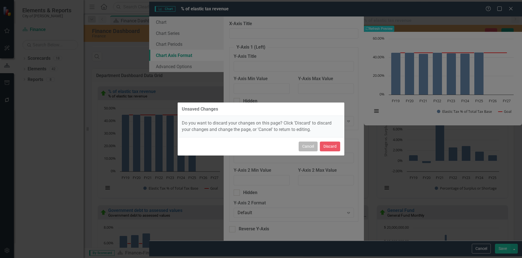
click at [307, 144] on button "Cancel" at bounding box center [308, 146] width 19 height 10
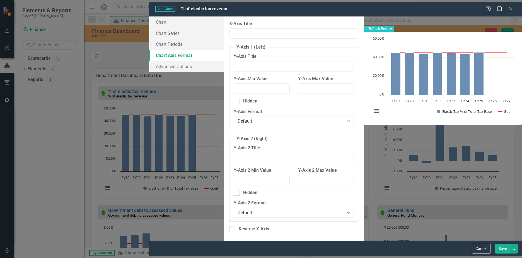
click at [500, 249] on button "Save" at bounding box center [503, 248] width 16 height 10
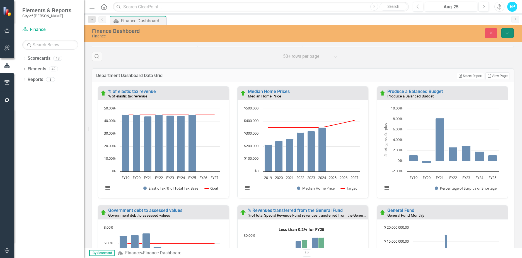
click at [510, 33] on button "Save" at bounding box center [507, 33] width 12 height 10
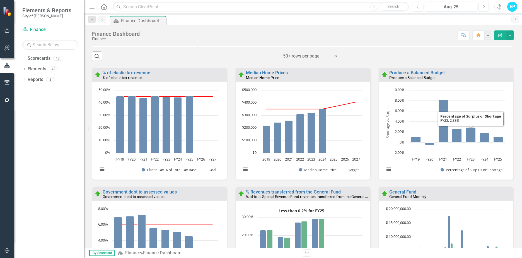
scroll to position [613, 0]
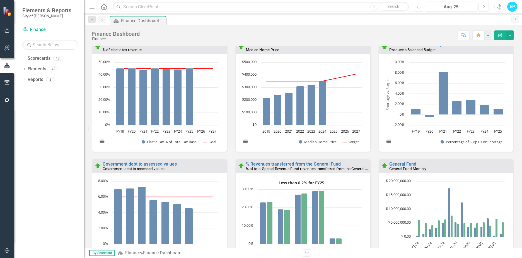
click at [418, 8] on icon "Previous" at bounding box center [417, 6] width 3 height 5
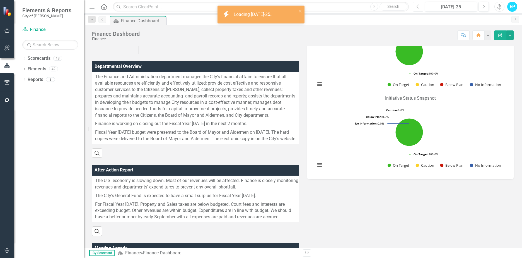
scroll to position [279, 0]
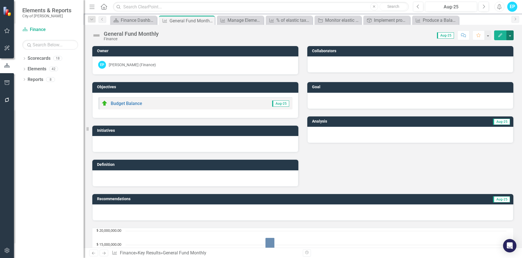
click at [511, 35] on button "button" at bounding box center [509, 35] width 7 height 10
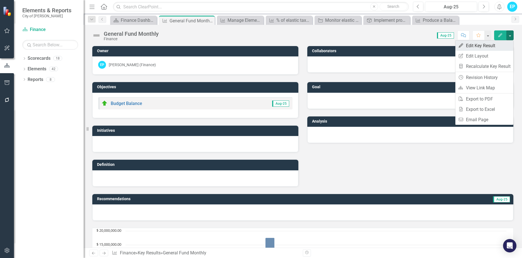
click at [483, 42] on link "Edit Edit Key Result" at bounding box center [484, 45] width 58 height 10
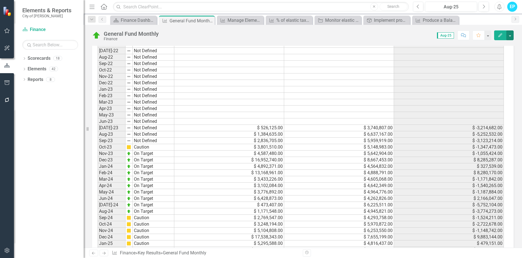
scroll to position [452, 0]
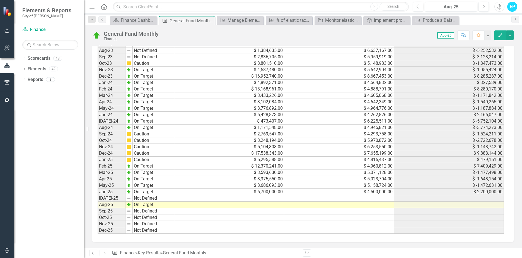
click at [268, 199] on td at bounding box center [229, 198] width 110 height 6
click at [271, 186] on td "$ 3,686,093.00" at bounding box center [229, 185] width 110 height 6
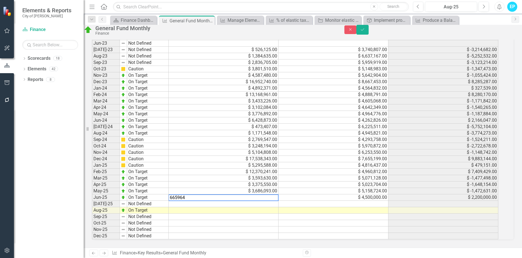
type textarea "6659644"
type textarea "454521"
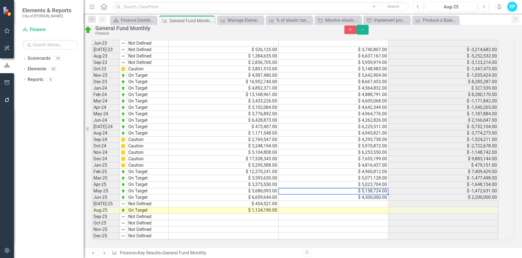
click at [376, 188] on td "$ 5,158,724.00" at bounding box center [333, 191] width 110 height 6
type textarea "4080561"
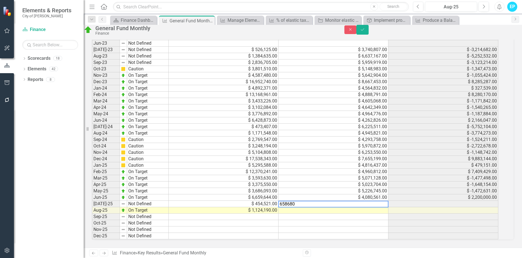
type textarea "6586802"
type textarea "5244074"
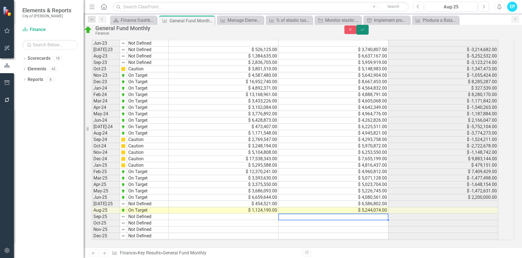
click at [368, 35] on button "Save" at bounding box center [362, 30] width 12 height 10
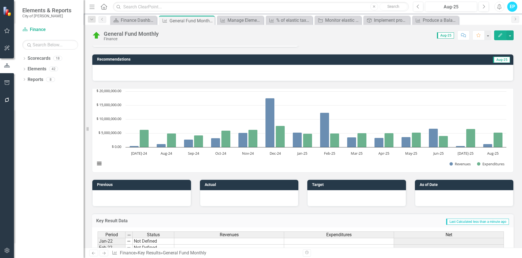
scroll to position [167, 0]
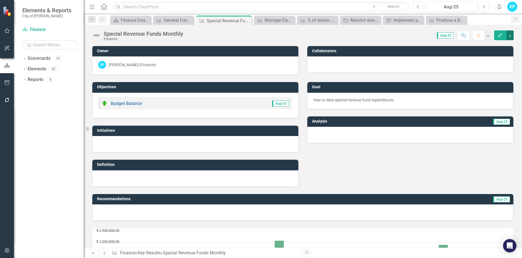
click at [512, 33] on button "button" at bounding box center [509, 35] width 7 height 10
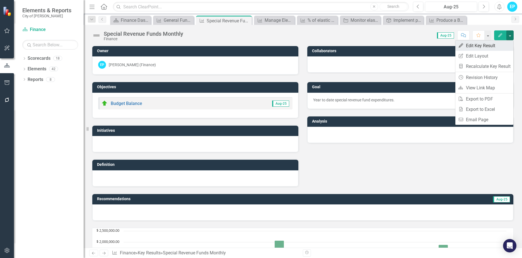
click at [484, 48] on link "Edit Edit Key Result" at bounding box center [484, 45] width 58 height 10
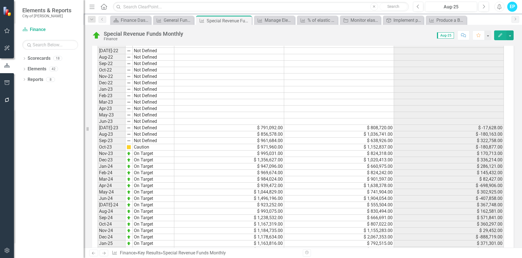
scroll to position [452, 0]
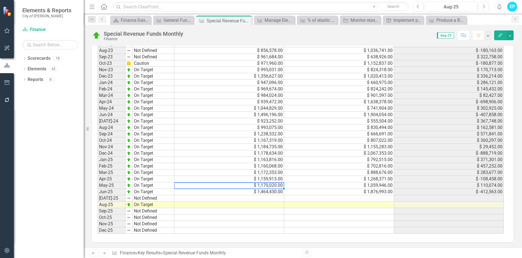
click at [274, 185] on td "$ 1,170,020.00" at bounding box center [229, 185] width 110 height 6
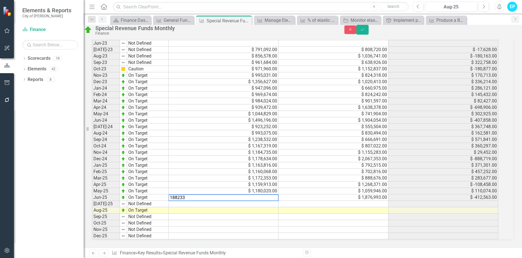
type textarea "1882339"
type textarea "1022465"
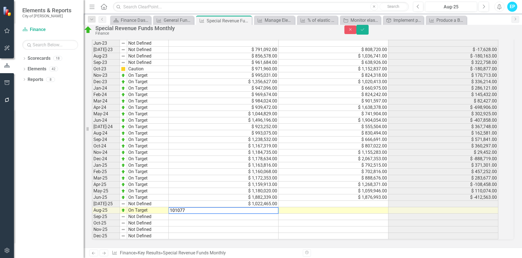
type textarea "1010772"
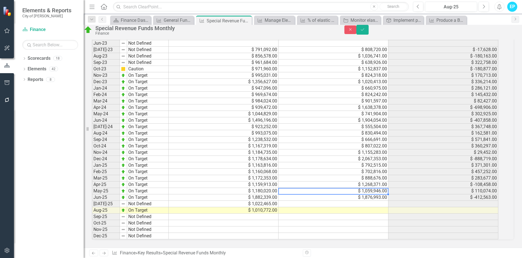
click at [388, 188] on td "$ 1,059,946.00" at bounding box center [333, 191] width 110 height 6
type textarea "1859824"
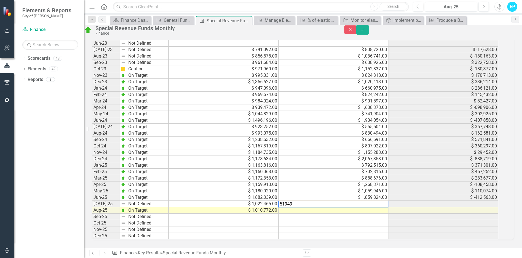
type textarea "519490"
type textarea "1297963"
click at [507, 35] on div "Special Revenue Funds Monthly Finance Close Save" at bounding box center [302, 30] width 447 height 11
click at [368, 35] on button "Save" at bounding box center [362, 30] width 12 height 10
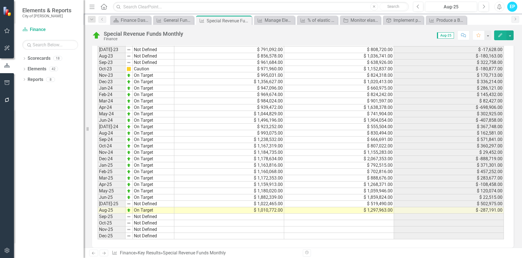
scroll to position [390, 0]
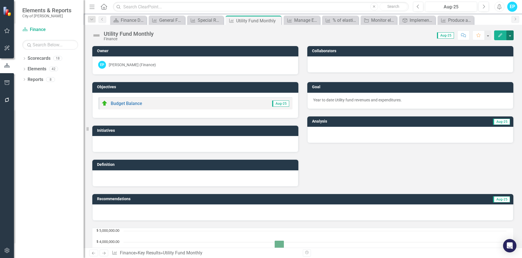
click at [509, 37] on button "button" at bounding box center [509, 35] width 7 height 10
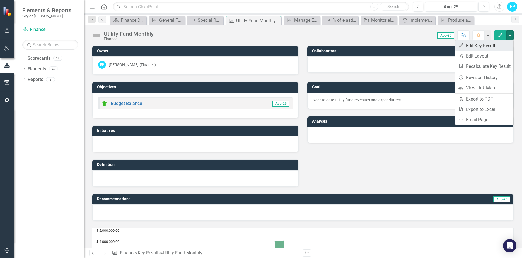
click at [493, 42] on link "Edit Edit Key Result" at bounding box center [484, 45] width 58 height 10
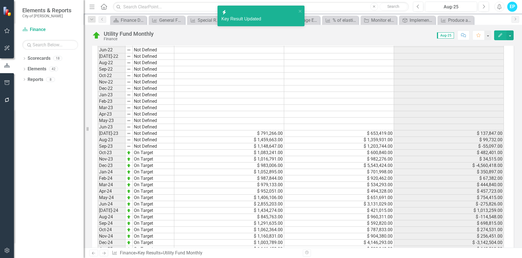
scroll to position [446, 0]
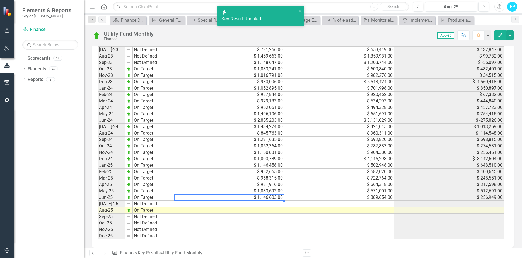
click at [274, 198] on td "$ 1,146,603.00" at bounding box center [229, 197] width 110 height 6
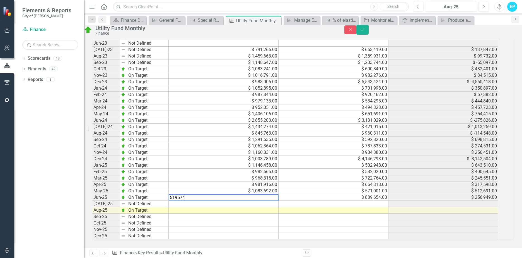
type textarea "5195744"
type textarea "1002239"
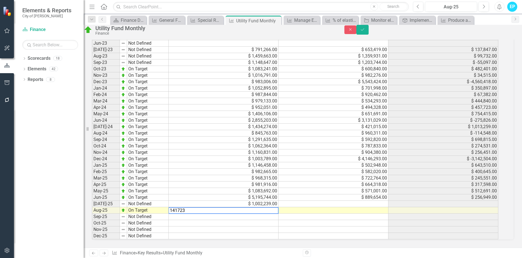
type textarea "1417239"
click at [373, 192] on td "$ 571,001.00" at bounding box center [333, 191] width 110 height 6
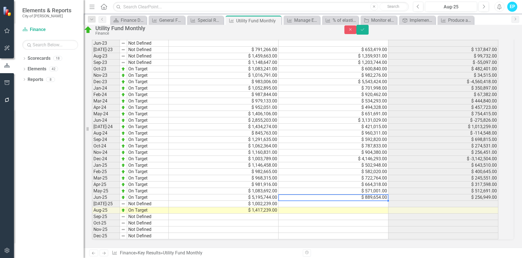
click at [374, 198] on td "$ 889,654.00" at bounding box center [333, 197] width 110 height 6
type textarea "5393288"
type textarea "436222"
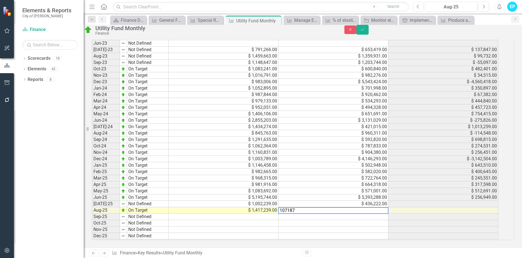
type textarea "1071875"
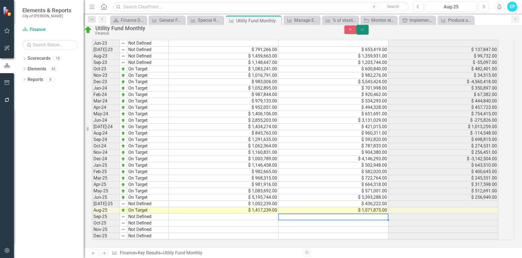
click at [368, 35] on button "Save" at bounding box center [362, 30] width 12 height 10
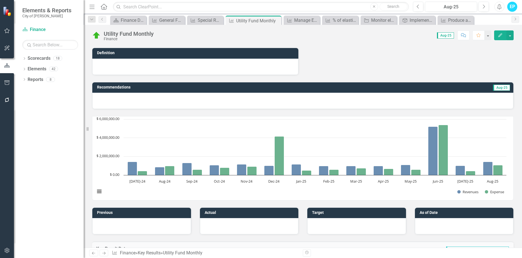
scroll to position [139, 0]
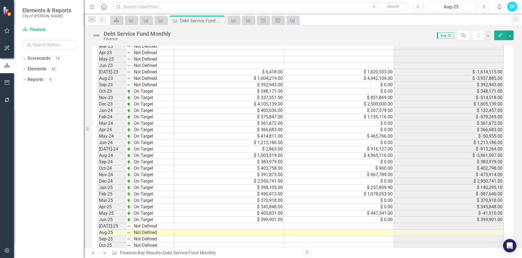
scroll to position [452, 0]
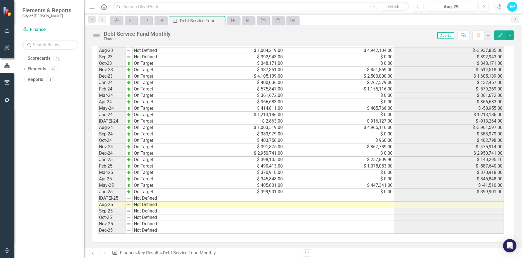
click at [262, 198] on td at bounding box center [229, 198] width 110 height 6
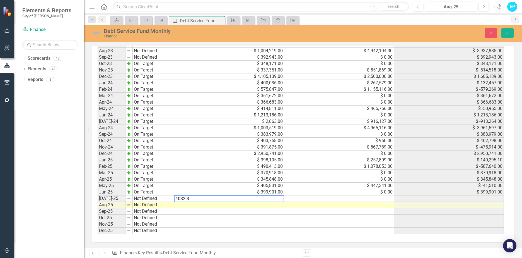
type textarea "4032.34"
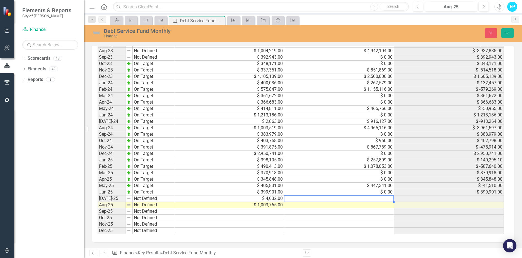
click at [368, 201] on td at bounding box center [339, 198] width 110 height 6
click at [369, 196] on td at bounding box center [339, 198] width 110 height 6
type textarea "617312"
type textarea "5053053"
click at [506, 32] on icon "Save" at bounding box center [507, 33] width 5 height 4
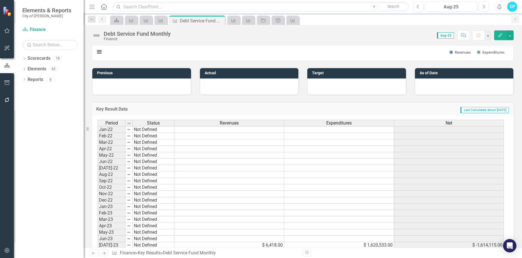
scroll to position [111, 0]
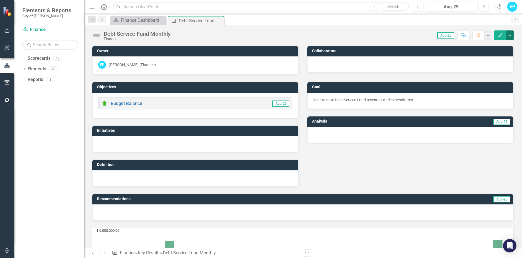
click at [509, 35] on button "button" at bounding box center [509, 35] width 7 height 10
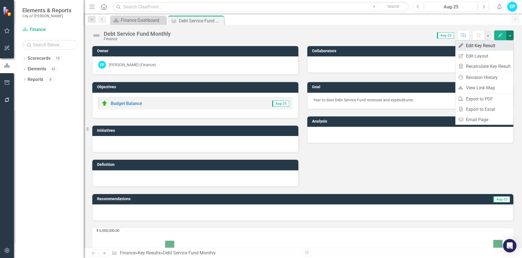
click at [494, 44] on link "Edit Edit Key Result" at bounding box center [484, 45] width 58 height 10
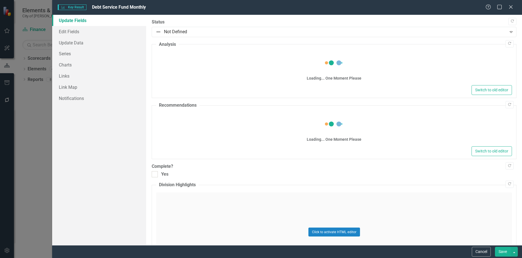
click at [506, 33] on div "Expand" at bounding box center [511, 31] width 10 height 9
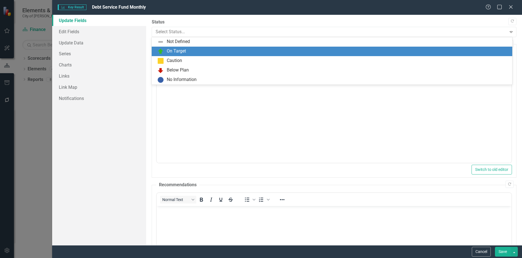
click at [189, 50] on div "On Target" at bounding box center [332, 51] width 351 height 7
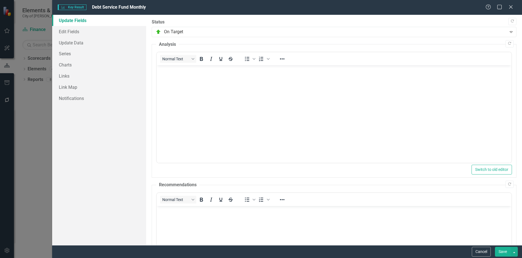
click at [500, 254] on button "Save" at bounding box center [503, 251] width 16 height 10
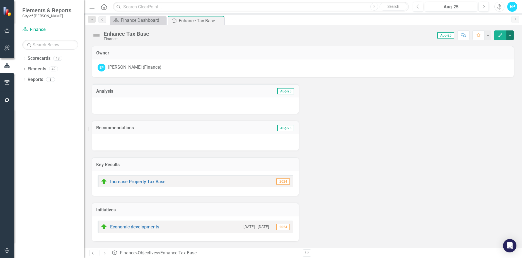
click at [510, 35] on button "button" at bounding box center [509, 35] width 7 height 10
click at [501, 42] on link "Edit Edit Objective" at bounding box center [490, 45] width 45 height 10
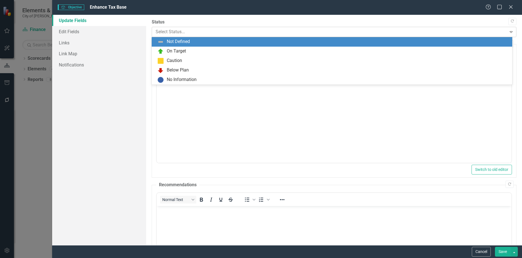
click at [507, 28] on div "Expand" at bounding box center [511, 31] width 10 height 9
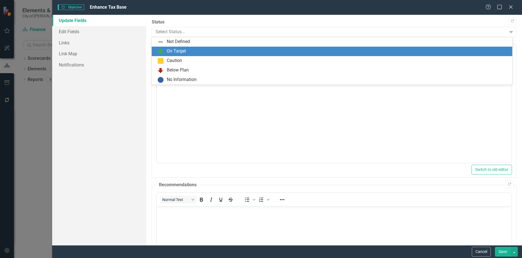
click at [197, 49] on div "On Target" at bounding box center [332, 51] width 351 height 7
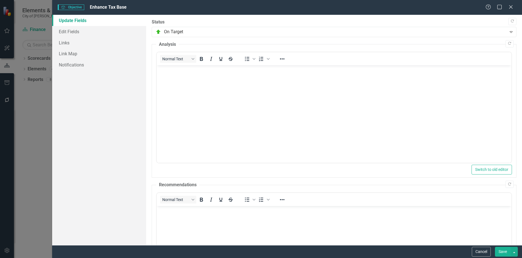
click at [501, 252] on button "Save" at bounding box center [503, 251] width 16 height 10
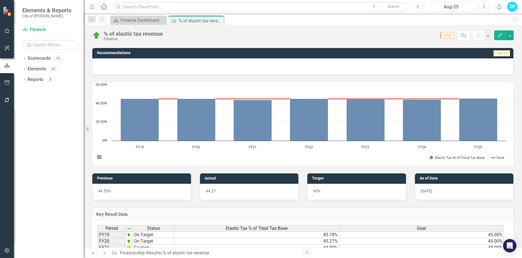
scroll to position [233, 0]
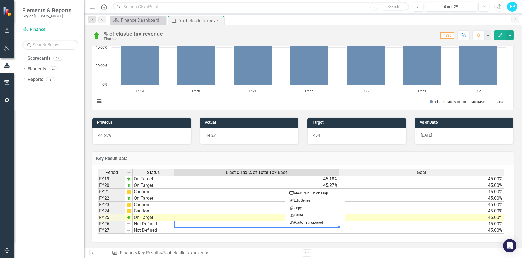
click at [131, 223] on img at bounding box center [129, 223] width 4 height 4
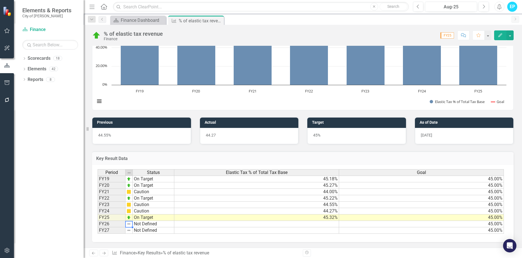
click at [131, 223] on img at bounding box center [129, 223] width 4 height 4
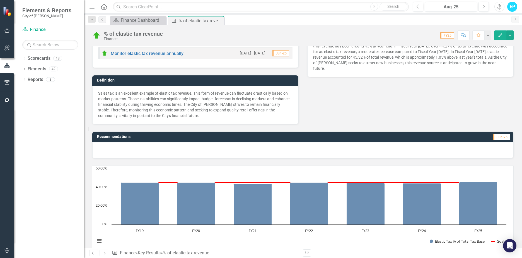
scroll to position [0, 0]
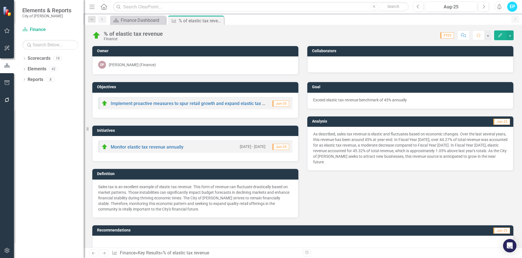
click at [514, 38] on div "% of elastic tax revenue Finance Score: 0.00 FY25 Completed Comment Favorite Ed…" at bounding box center [303, 33] width 438 height 17
click at [513, 37] on button "button" at bounding box center [509, 35] width 7 height 10
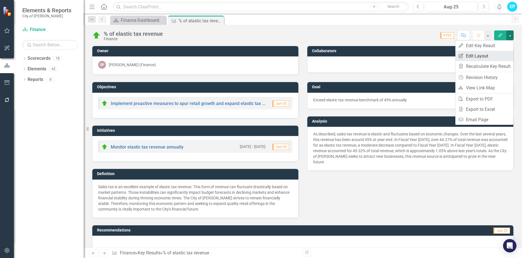
click at [478, 53] on link "Edit Report Edit Layout" at bounding box center [484, 56] width 58 height 10
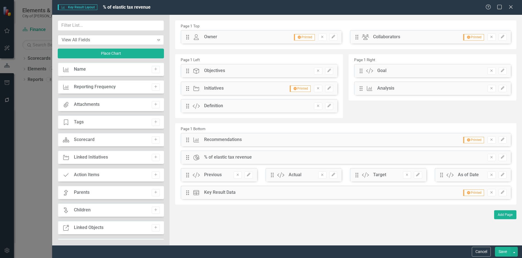
click at [105, 40] on div "View All Fields" at bounding box center [108, 40] width 93 height 6
click at [511, 6] on icon "Close" at bounding box center [510, 6] width 7 height 5
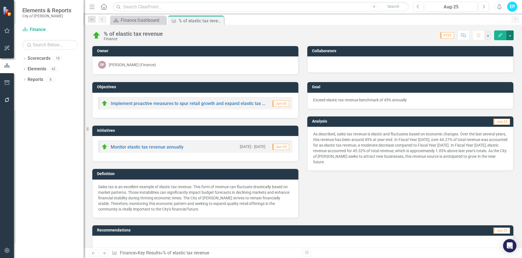
click at [511, 32] on button "button" at bounding box center [509, 35] width 7 height 10
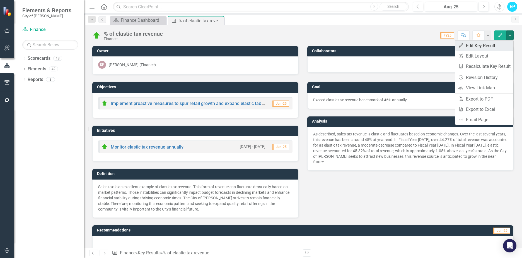
click at [480, 47] on link "Edit Edit Key Result" at bounding box center [484, 45] width 58 height 10
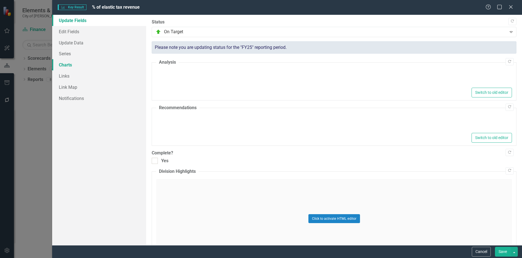
type textarea "<p>As described, sales tax revenue is elastic and fluctuates based on economic …"
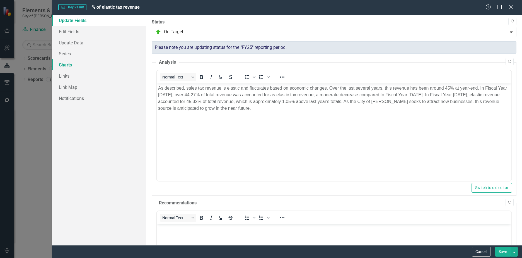
click at [65, 63] on link "Charts" at bounding box center [99, 64] width 94 height 11
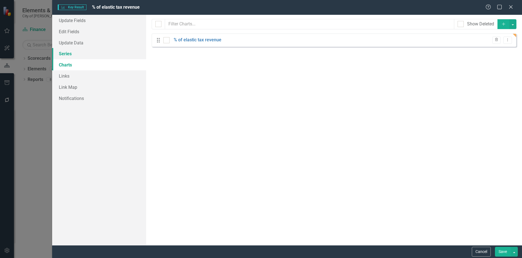
click at [71, 50] on link "Series" at bounding box center [99, 53] width 94 height 11
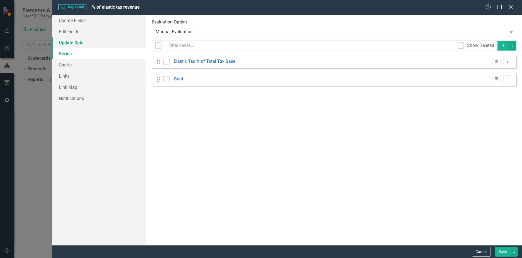
click at [70, 42] on link "Update Data" at bounding box center [99, 42] width 94 height 11
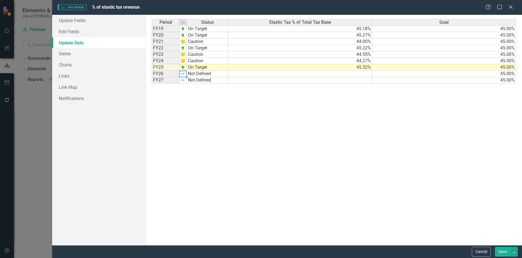
click at [152, 75] on div "Period Status FY19 On Target FY20 On Target FY21 Caution FY22 On Target FY23 Ca…" at bounding box center [152, 51] width 0 height 64
click at [186, 96] on div "Period Status FY19 On Target FY20 On Target FY21 Caution FY22 On Target FY23 Ca…" at bounding box center [190, 130] width 77 height 222
click at [77, 32] on link "Edit Fields" at bounding box center [99, 31] width 94 height 11
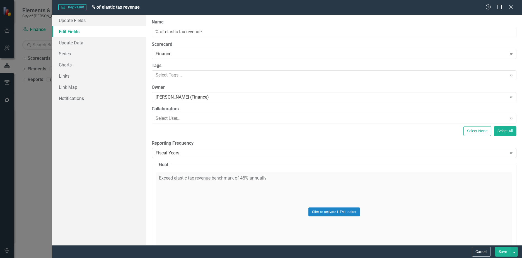
click at [508, 153] on icon "Expand" at bounding box center [511, 153] width 6 height 4
click at [71, 22] on link "Update Fields" at bounding box center [99, 20] width 94 height 11
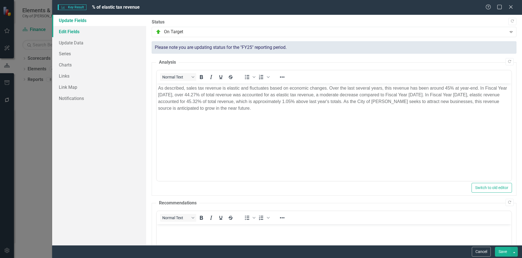
click at [65, 30] on link "Edit Fields" at bounding box center [99, 31] width 94 height 11
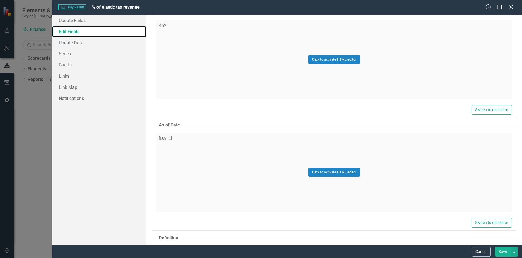
scroll to position [636, 0]
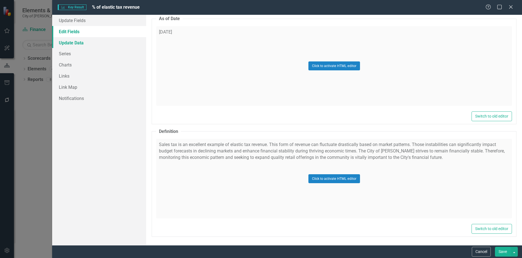
click at [60, 41] on link "Update Data" at bounding box center [99, 42] width 94 height 11
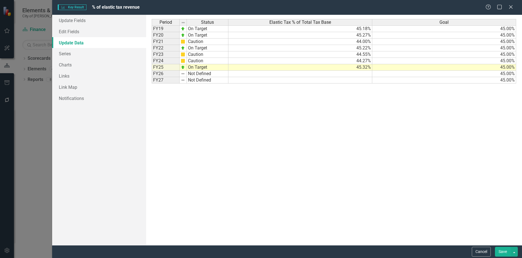
click at [160, 70] on td "FY25" at bounding box center [166, 67] width 28 height 6
click at [152, 76] on div "Period Status FY19 On Target FY20 On Target FY21 Caution FY22 On Target FY23 Ca…" at bounding box center [152, 51] width 0 height 64
click at [156, 71] on td "FY26" at bounding box center [166, 74] width 28 height 6
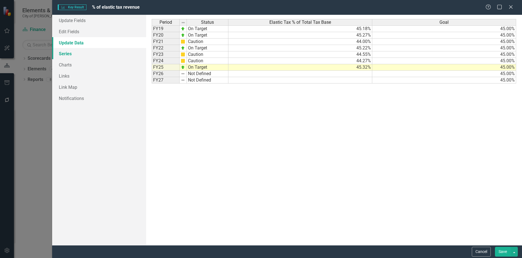
click at [59, 58] on link "Series" at bounding box center [99, 53] width 94 height 11
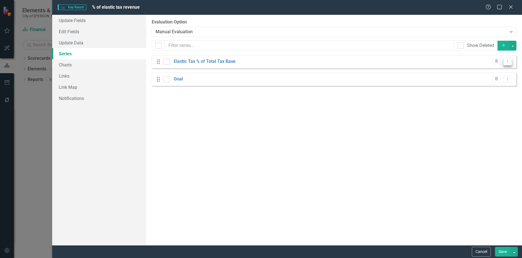
click at [508, 63] on button "Dropdown Menu" at bounding box center [507, 62] width 9 height 8
click at [491, 68] on link "Edit Edit Measure Series" at bounding box center [479, 71] width 63 height 10
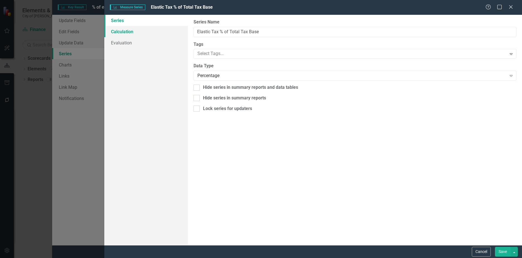
click at [122, 30] on link "Calculation" at bounding box center [146, 31] width 84 height 11
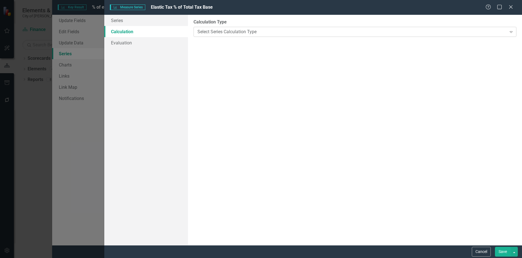
click at [511, 30] on icon "Expand" at bounding box center [511, 32] width 6 height 4
click at [117, 40] on link "Evaluation" at bounding box center [146, 42] width 84 height 11
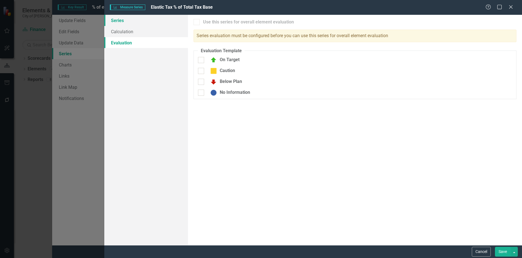
click at [117, 23] on link "Series" at bounding box center [146, 20] width 84 height 11
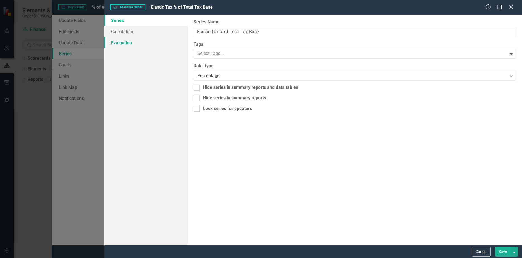
click at [124, 42] on link "Evaluation" at bounding box center [146, 42] width 84 height 11
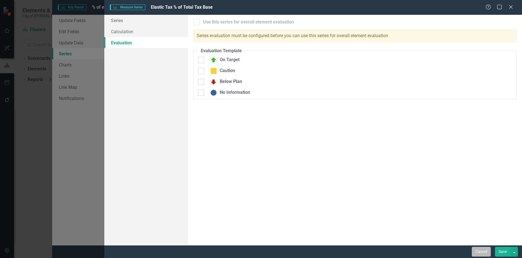
click at [478, 250] on button "Cancel" at bounding box center [481, 251] width 19 height 10
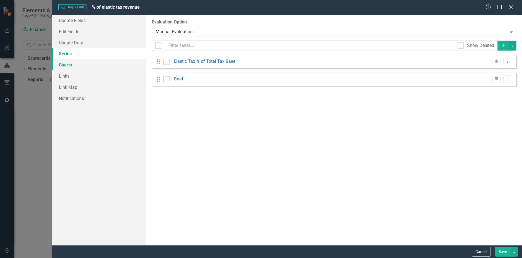
click at [76, 65] on link "Charts" at bounding box center [99, 64] width 94 height 11
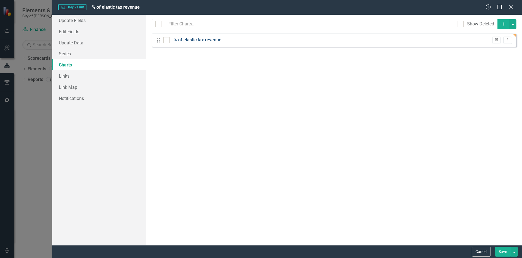
click at [204, 39] on link "% of elastic tax revenue" at bounding box center [198, 40] width 48 height 6
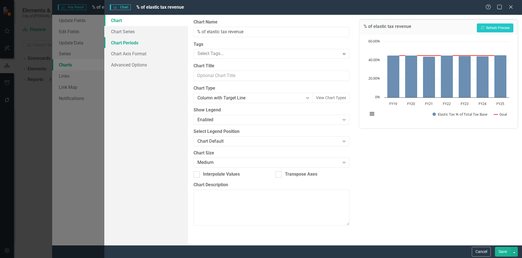
click at [133, 43] on link "Chart Periods" at bounding box center [146, 42] width 84 height 11
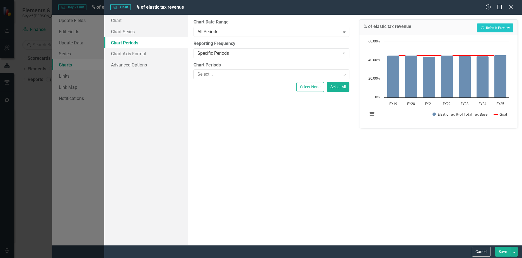
click at [344, 77] on div "Expand" at bounding box center [344, 74] width 10 height 9
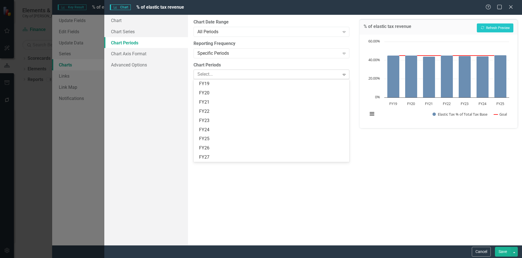
click at [344, 77] on div "Expand" at bounding box center [344, 74] width 10 height 9
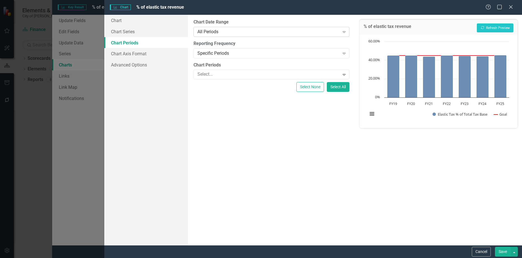
click at [346, 32] on icon "Expand" at bounding box center [344, 32] width 6 height 4
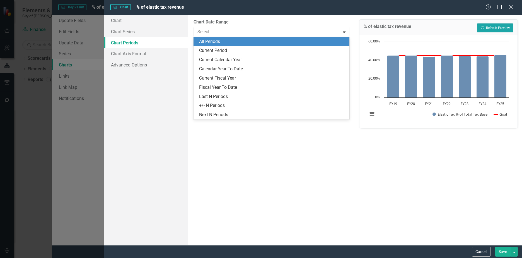
click at [502, 29] on button "Recalculate Refresh Preview" at bounding box center [495, 27] width 37 height 9
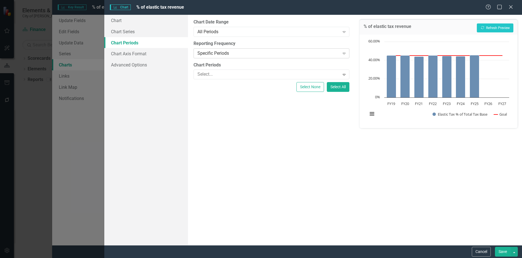
click at [344, 55] on icon "Expand" at bounding box center [344, 53] width 6 height 4
click at [321, 72] on div at bounding box center [267, 75] width 144 height 8
click at [289, 178] on div "From this tab, you define the periods you want included in the chart. For examp…" at bounding box center [271, 130] width 167 height 230
click at [343, 87] on button "Select All" at bounding box center [338, 87] width 23 height 10
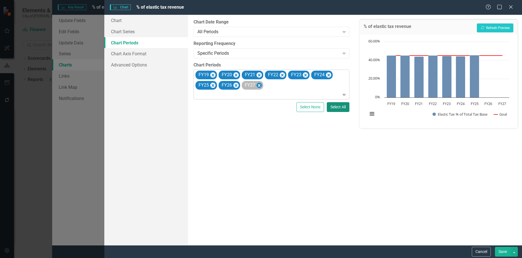
click at [261, 84] on icon "Remove FY27" at bounding box center [258, 85] width 5 height 7
click at [236, 84] on icon "Remove FY26" at bounding box center [235, 85] width 5 height 7
click at [306, 147] on div "From this tab, you define the periods you want included in the chart. For examp…" at bounding box center [271, 130] width 167 height 230
click at [503, 28] on button "Recalculate Refresh Preview" at bounding box center [495, 27] width 37 height 9
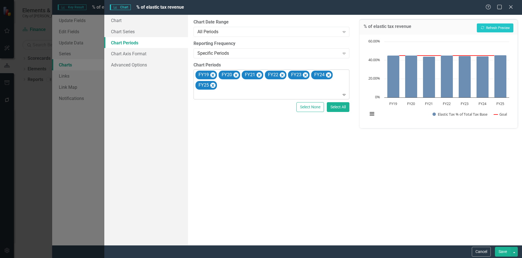
click at [506, 253] on button "Save" at bounding box center [503, 251] width 16 height 10
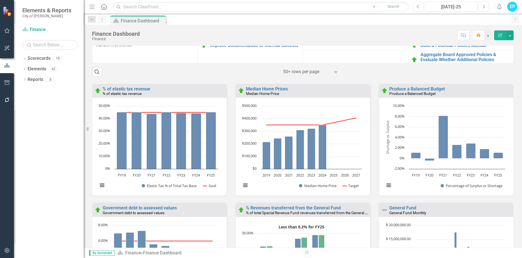
scroll to position [557, 0]
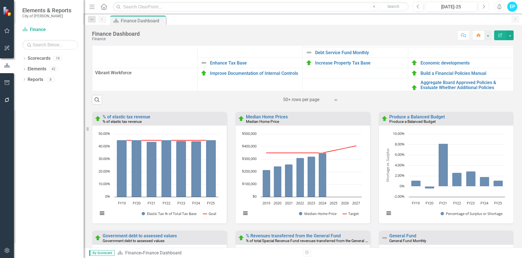
click at [487, 8] on button "Next" at bounding box center [483, 7] width 10 height 10
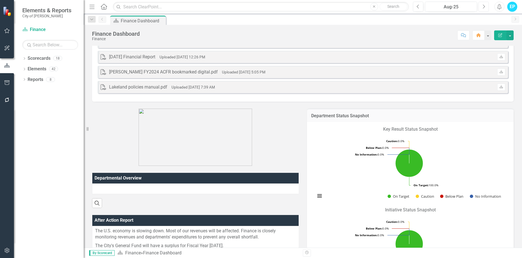
scroll to position [84, 0]
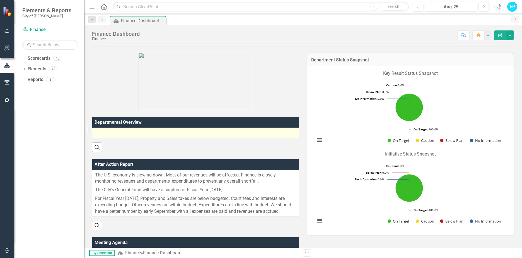
click at [170, 132] on div at bounding box center [195, 132] width 201 height 7
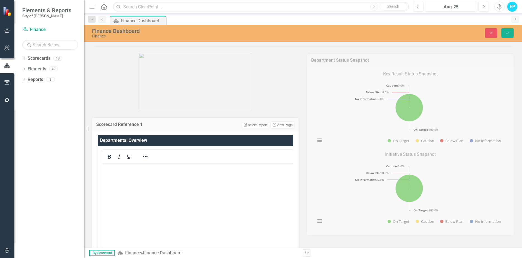
scroll to position [0, 0]
click at [482, 6] on icon "Next" at bounding box center [483, 6] width 3 height 5
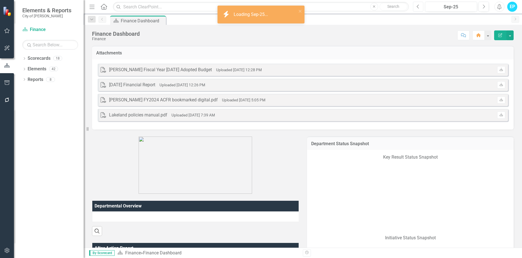
click at [415, 4] on button "Previous" at bounding box center [418, 7] width 10 height 10
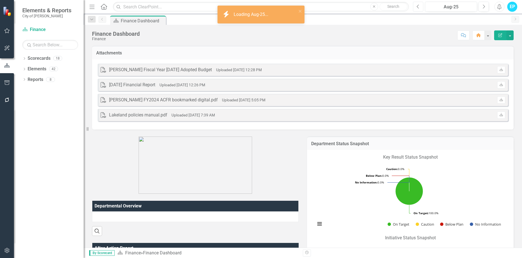
click at [415, 4] on button "Previous" at bounding box center [418, 7] width 10 height 10
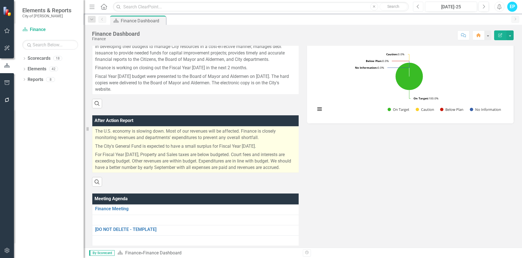
scroll to position [139, 0]
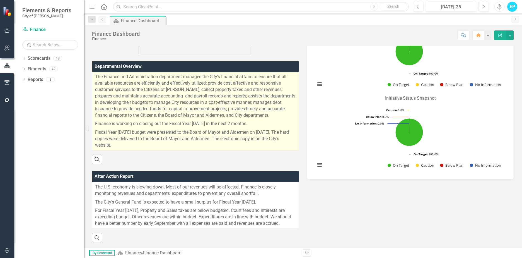
click at [176, 129] on p "Fiscal Year [DATE] budget were presented to the Board of Mayor and Aldermen on …" at bounding box center [195, 138] width 201 height 20
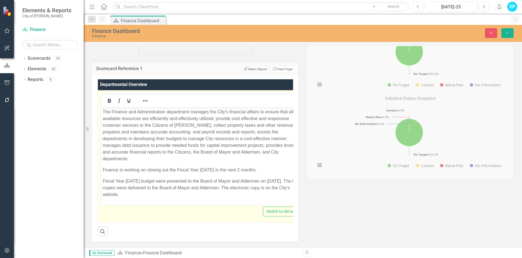
scroll to position [0, 0]
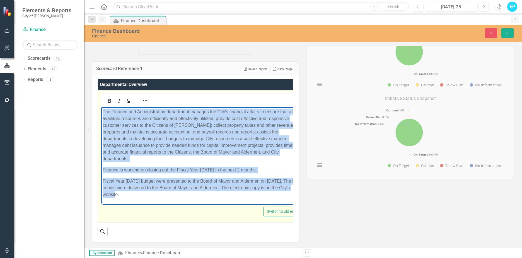
drag, startPoint x: 122, startPoint y: 187, endPoint x: 96, endPoint y: 94, distance: 96.4
click at [101, 107] on html "The Finance and Administration department manages the City's financial affairs …" at bounding box center [202, 155] width 202 height 96
copy body "The Finance and Administration department manages the City's financial affairs …"
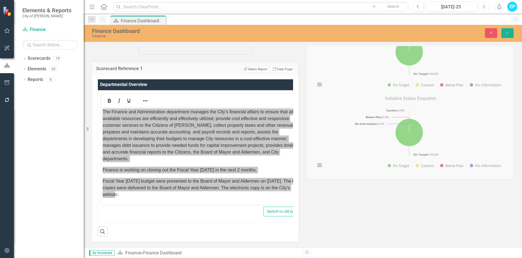
click at [482, 6] on button "Next" at bounding box center [483, 7] width 10 height 10
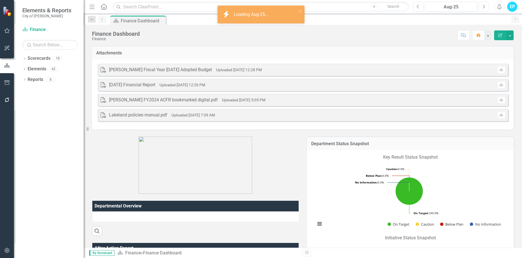
scroll to position [111, 0]
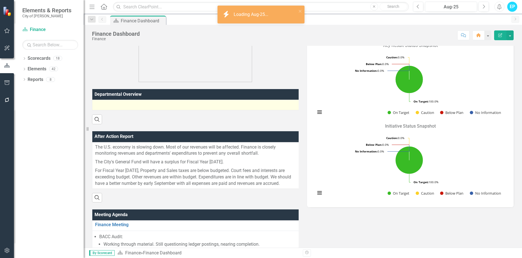
click at [203, 105] on div at bounding box center [195, 104] width 201 height 7
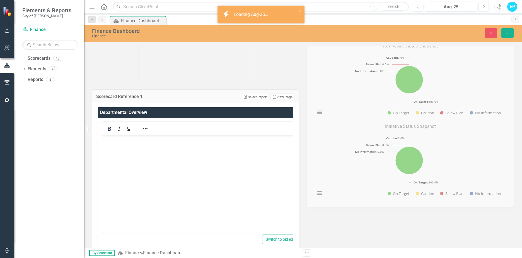
scroll to position [0, 0]
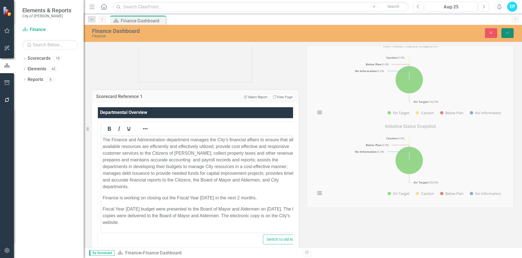
click at [507, 34] on icon "Save" at bounding box center [507, 33] width 5 height 4
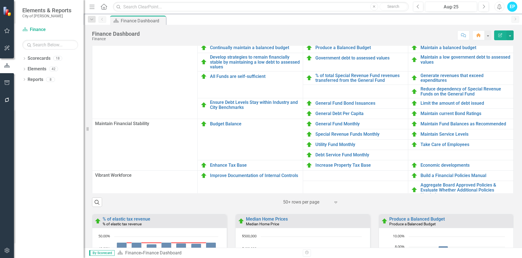
scroll to position [307, 0]
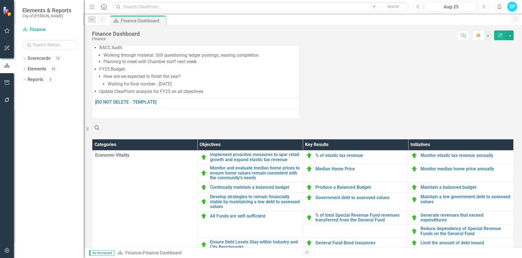
click at [482, 9] on icon "Next" at bounding box center [483, 6] width 3 height 5
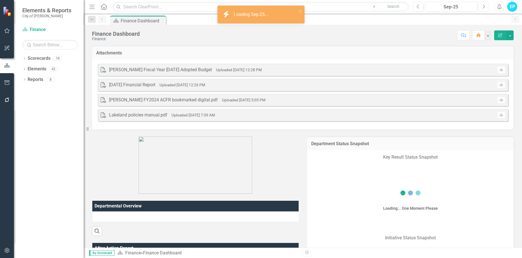
scroll to position [111, 0]
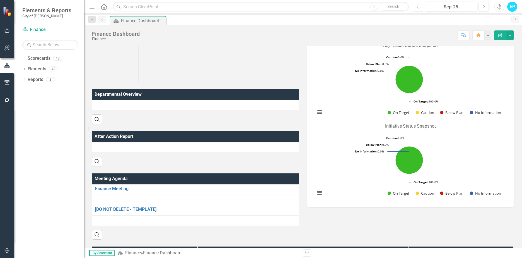
click at [416, 9] on icon "Previous" at bounding box center [417, 6] width 3 height 5
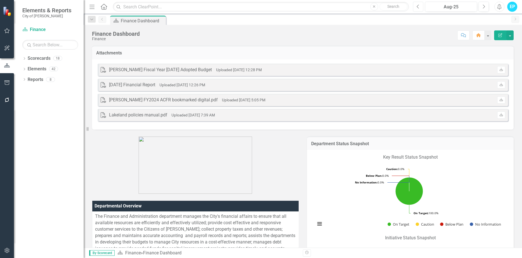
scroll to position [167, 0]
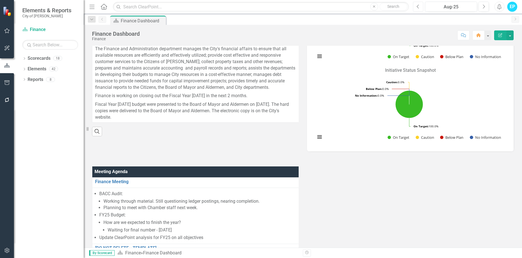
click at [88, 128] on icon at bounding box center [88, 129] width 2 height 4
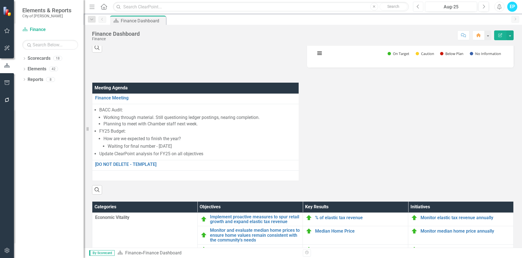
scroll to position [195, 0]
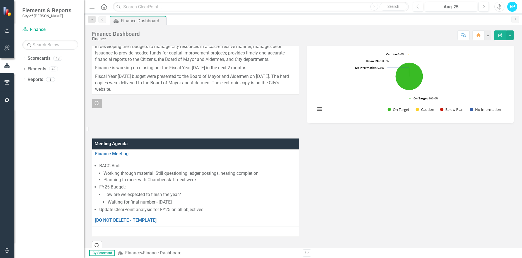
click at [98, 106] on icon "Search" at bounding box center [97, 103] width 6 height 5
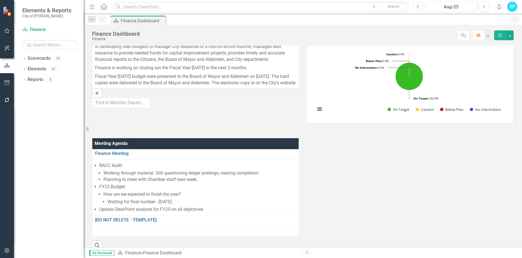
click at [142, 120] on div at bounding box center [195, 123] width 207 height 16
click at [93, 98] on button "Close" at bounding box center [97, 92] width 10 height 9
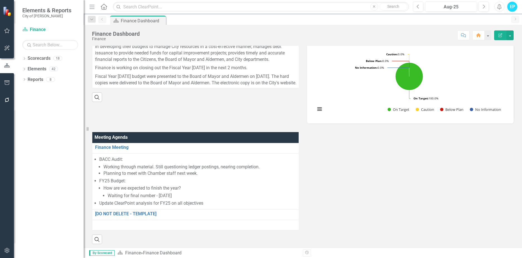
scroll to position [84, 0]
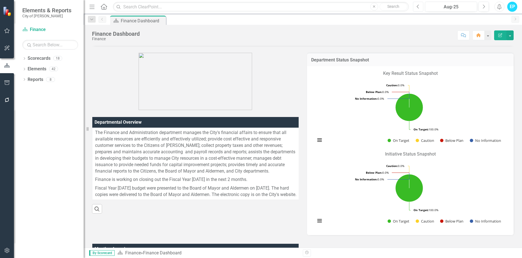
click at [421, 8] on button "Previous" at bounding box center [418, 7] width 10 height 10
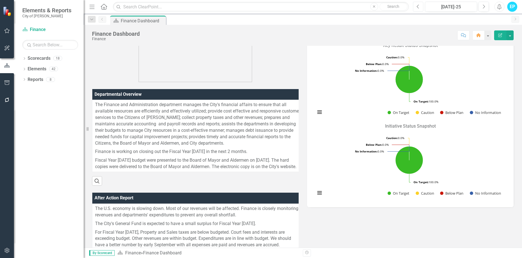
scroll to position [195, 0]
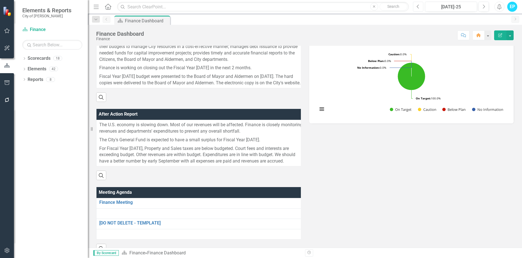
click at [88, 128] on div "Resize" at bounding box center [90, 129] width 4 height 258
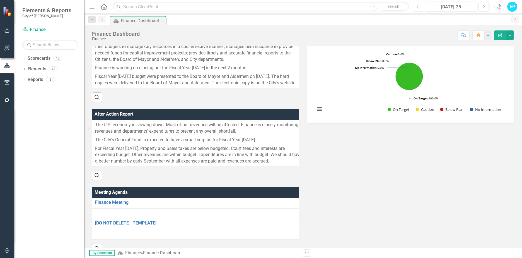
drag, startPoint x: 89, startPoint y: 129, endPoint x: 72, endPoint y: 129, distance: 17.6
click at [72, 129] on div "Elements & Reports City of Bartlett Scorecard Finance Search Dropdown Scorecard…" at bounding box center [42, 129] width 84 height 258
click at [317, 106] on button "View chart menu, Chart" at bounding box center [320, 109] width 8 height 8
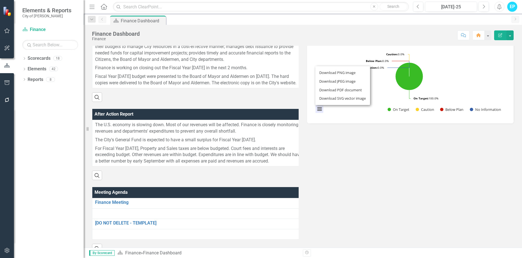
click at [323, 178] on div "Departmental Overview The Finance and Administration department manages the Cit…" at bounding box center [303, 93] width 430 height 319
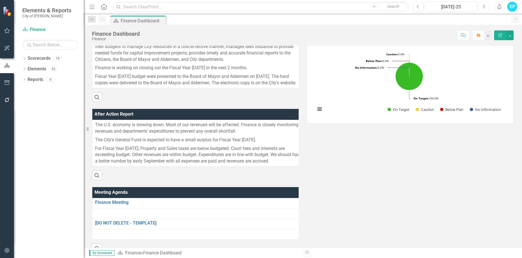
click at [483, 4] on icon "Next" at bounding box center [483, 6] width 3 height 5
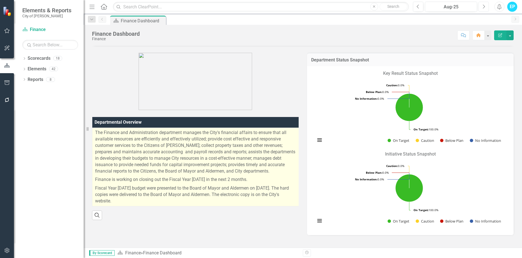
scroll to position [139, 0]
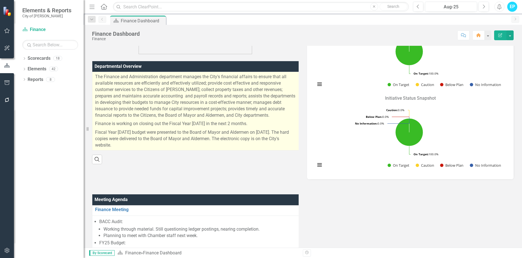
drag, startPoint x: 241, startPoint y: 132, endPoint x: 224, endPoint y: 106, distance: 30.8
click at [224, 106] on span "The Finance and Administration department manages the City's financial affairs …" at bounding box center [195, 111] width 201 height 74
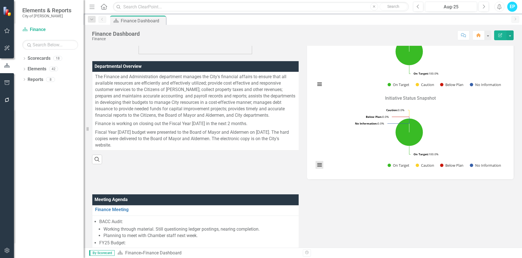
click at [317, 163] on button "View chart menu, Chart" at bounding box center [320, 165] width 8 height 8
click at [316, 86] on button "View chart menu, Chart" at bounding box center [320, 84] width 8 height 8
click at [250, 172] on div at bounding box center [195, 175] width 215 height 23
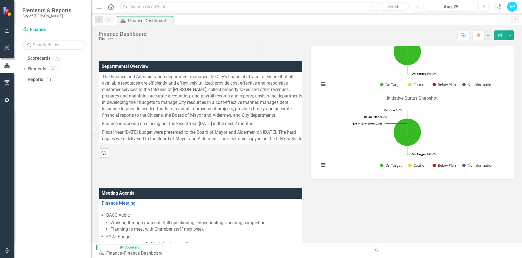
drag, startPoint x: 87, startPoint y: 128, endPoint x: 91, endPoint y: 130, distance: 4.2
click at [91, 130] on div "Resize" at bounding box center [93, 129] width 4 height 258
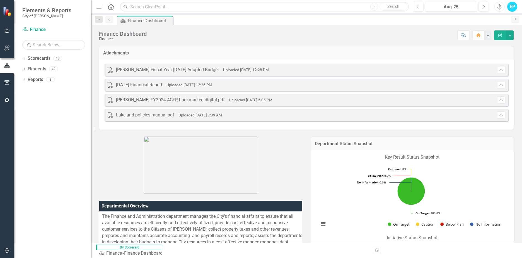
scroll to position [56, 0]
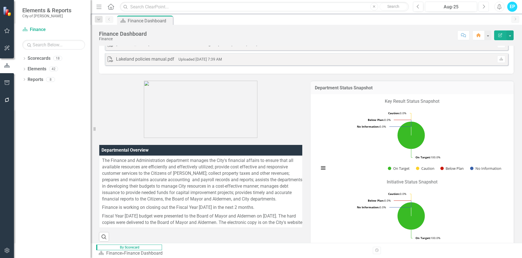
click at [484, 8] on icon "Next" at bounding box center [483, 6] width 3 height 5
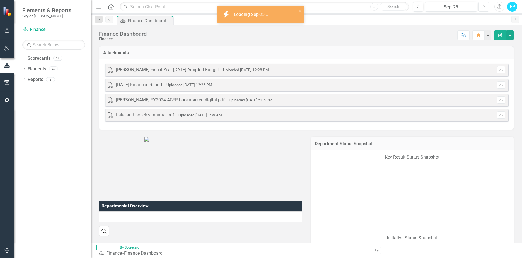
scroll to position [139, 0]
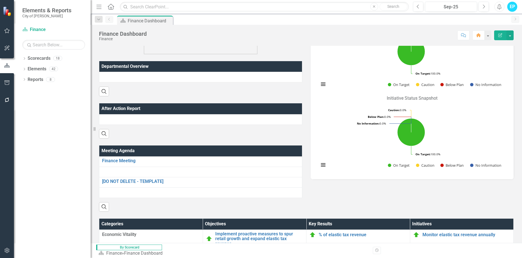
drag, startPoint x: 175, startPoint y: 112, endPoint x: 144, endPoint y: 141, distance: 42.8
click at [144, 138] on div "Search" at bounding box center [200, 132] width 203 height 14
click at [140, 114] on th "After Action Report" at bounding box center [200, 108] width 203 height 11
click at [297, 112] on th "After Action Report Sort Ascending" at bounding box center [202, 108] width 206 height 11
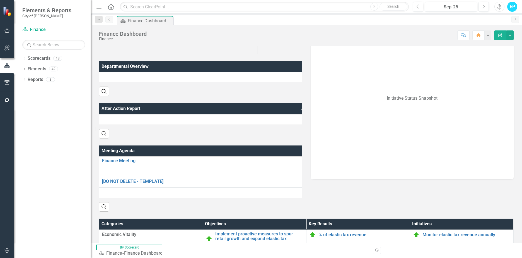
click at [297, 112] on th "After Action Report Sort Descending" at bounding box center [203, 108] width 208 height 11
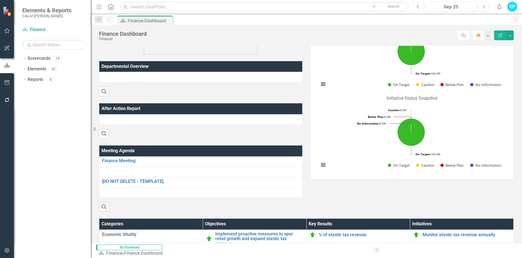
click at [219, 93] on div "Search" at bounding box center [200, 89] width 203 height 14
click at [484, 9] on button "Next" at bounding box center [483, 7] width 10 height 10
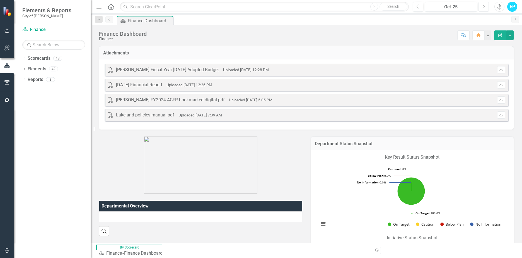
scroll to position [84, 0]
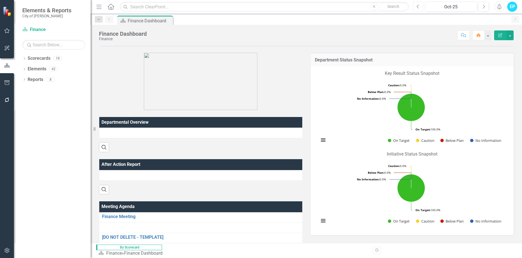
click at [417, 6] on icon "Previous" at bounding box center [417, 6] width 3 height 5
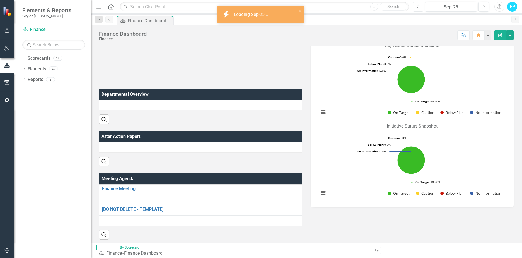
scroll to position [139, 0]
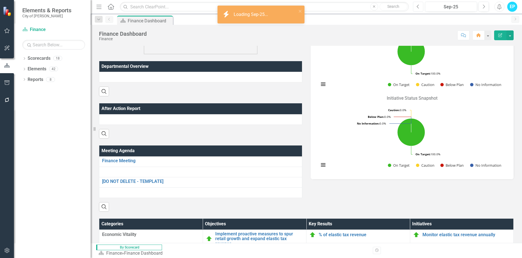
click at [419, 8] on icon "Previous" at bounding box center [417, 6] width 3 height 5
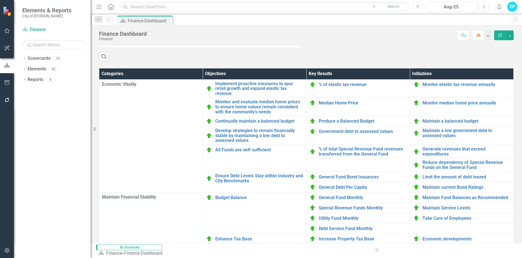
scroll to position [29, 0]
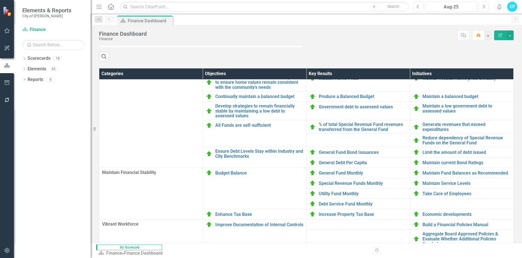
drag, startPoint x: 517, startPoint y: 124, endPoint x: 518, endPoint y: 131, distance: 7.3
click at [518, 131] on div "Attachments PDF Bartlett Fiscal Year 2026 Adopted Budget Uploaded Aug 7, 2025 1…" at bounding box center [306, 144] width 431 height 197
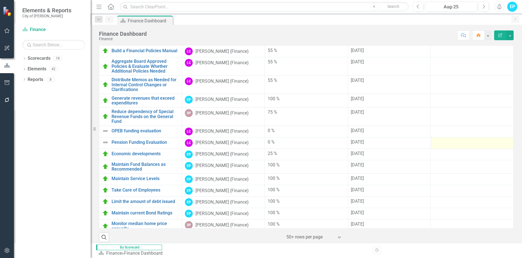
scroll to position [1073, 0]
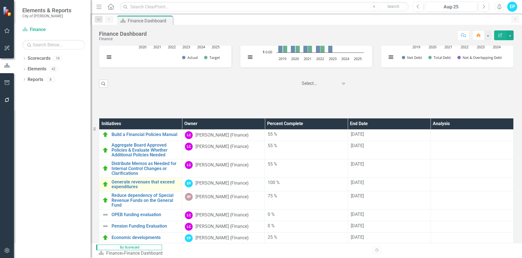
click at [0, 0] on link "Link Open Element" at bounding box center [0, 0] width 0 height 0
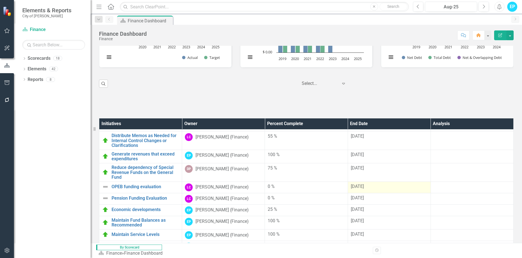
scroll to position [56, 0]
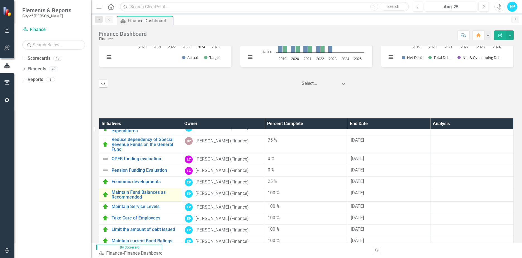
click at [0, 0] on link "Link Open Element" at bounding box center [0, 0] width 0 height 0
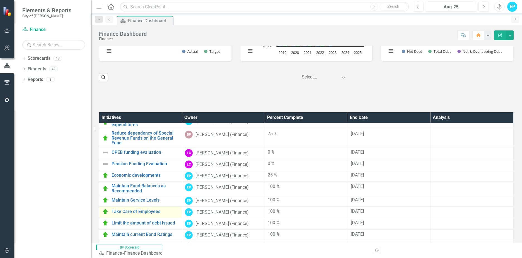
click at [0, 0] on link "Link Open Element" at bounding box center [0, 0] width 0 height 0
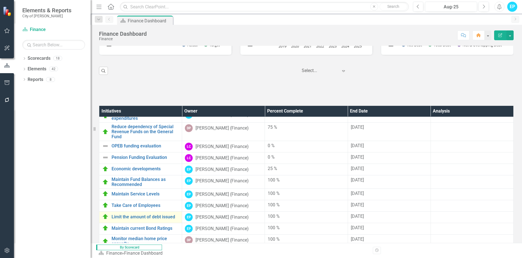
click at [0, 0] on link "Link Open Element" at bounding box center [0, 0] width 0 height 0
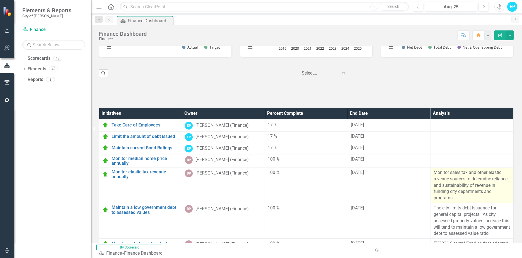
scroll to position [166, 0]
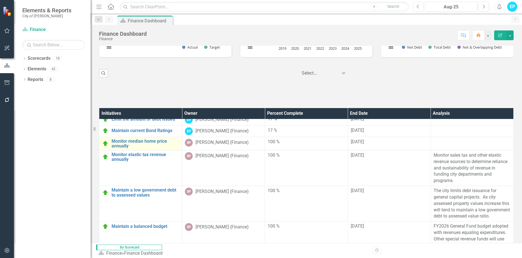
click at [0, 0] on link "Link Open Element" at bounding box center [0, 0] width 0 height 0
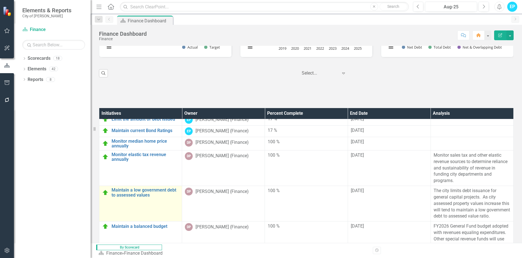
click at [0, 0] on link "Link Open Element" at bounding box center [0, 0] width 0 height 0
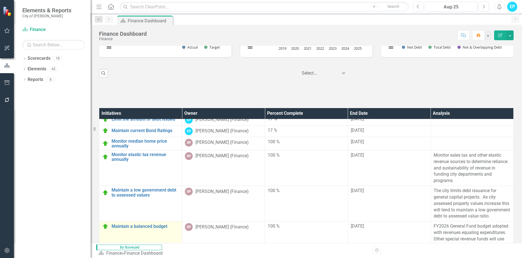
click at [0, 0] on link "Link Open Element" at bounding box center [0, 0] width 0 height 0
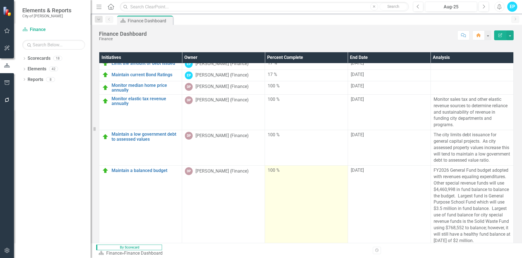
scroll to position [1205, 0]
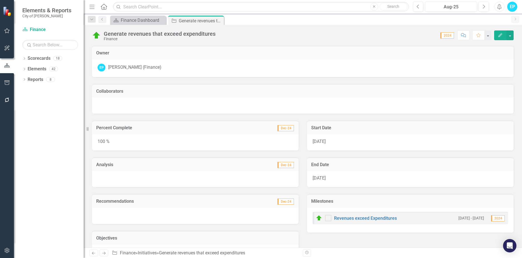
click at [321, 142] on span "[DATE]" at bounding box center [318, 141] width 13 height 5
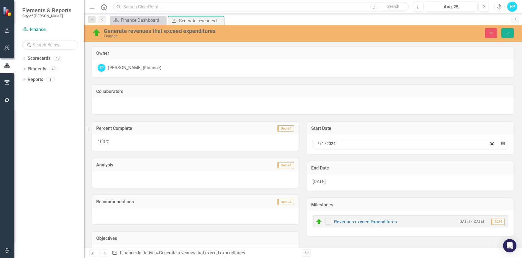
click at [334, 145] on input "2024" at bounding box center [331, 143] width 10 height 6
click at [333, 145] on div "[DATE] [DATE]" at bounding box center [402, 143] width 173 height 6
click at [331, 143] on input "2024" at bounding box center [330, 143] width 9 height 6
type input "2025"
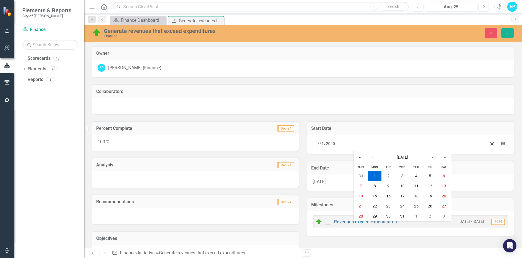
click at [324, 180] on div "End Date [DATE]" at bounding box center [410, 176] width 207 height 30
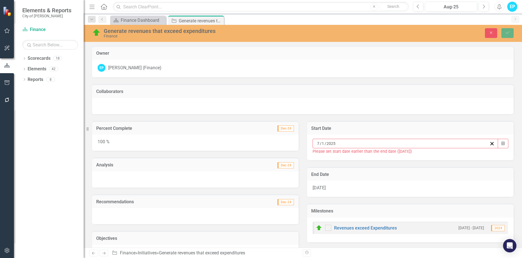
click at [323, 188] on span "[DATE]" at bounding box center [318, 187] width 13 height 5
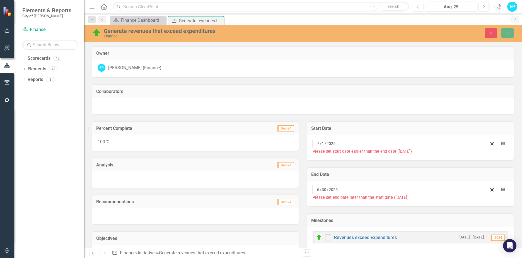
click at [333, 189] on input "2025" at bounding box center [333, 189] width 10 height 6
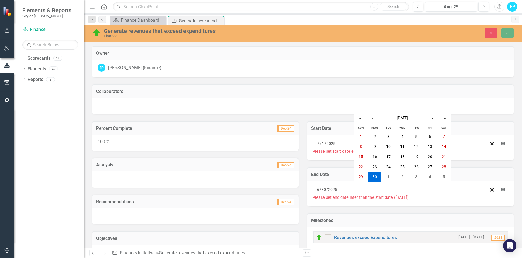
click at [333, 189] on input "2025" at bounding box center [332, 189] width 9 height 6
type input "2026"
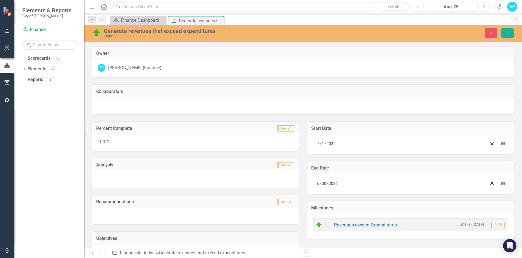
click at [132, 143] on div "100 %" at bounding box center [195, 142] width 207 height 16
click at [138, 139] on div "100 %" at bounding box center [195, 142] width 207 height 16
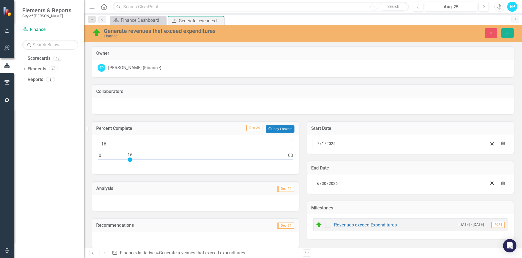
drag, startPoint x: 288, startPoint y: 160, endPoint x: 130, endPoint y: 164, distance: 157.8
click at [130, 164] on div at bounding box center [195, 160] width 195 height 7
type input "17"
click at [132, 161] on div at bounding box center [132, 159] width 4 height 4
click at [508, 35] on button "Save" at bounding box center [507, 33] width 12 height 10
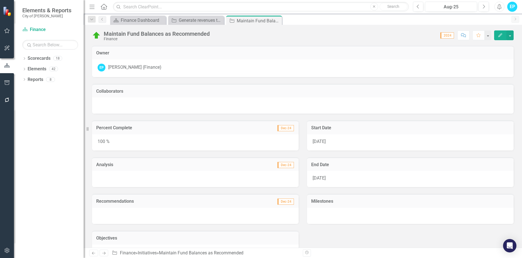
click at [322, 178] on span "[DATE]" at bounding box center [318, 177] width 13 height 5
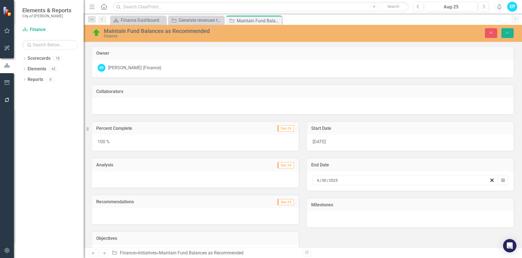
click at [333, 180] on input "2025" at bounding box center [333, 180] width 10 height 6
click at [333, 180] on input "2025" at bounding box center [332, 180] width 9 height 6
type input "2026"
click at [321, 140] on span "[DATE]" at bounding box center [318, 141] width 13 height 5
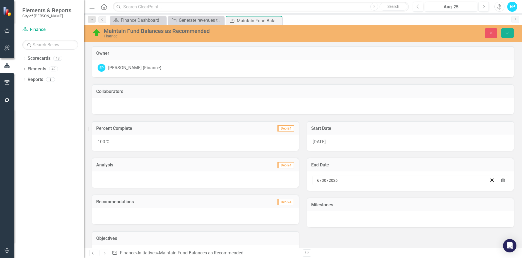
click at [321, 140] on span "[DATE]" at bounding box center [318, 141] width 13 height 5
click at [330, 144] on input "2024" at bounding box center [331, 143] width 10 height 6
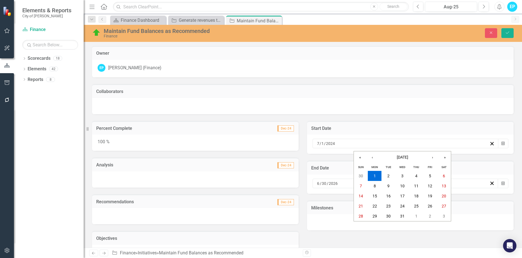
click at [330, 144] on input "2024" at bounding box center [330, 143] width 9 height 6
type input "2025"
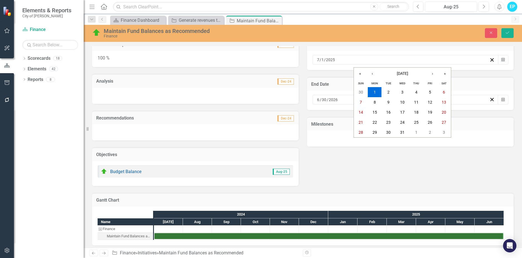
scroll to position [28, 0]
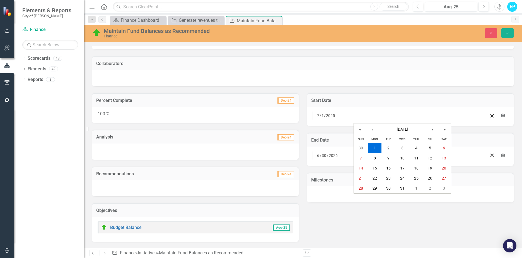
click at [199, 120] on div "100 %" at bounding box center [195, 114] width 207 height 16
click at [169, 111] on div "100 %" at bounding box center [195, 114] width 207 height 16
click at [166, 111] on div "100 %" at bounding box center [195, 114] width 207 height 16
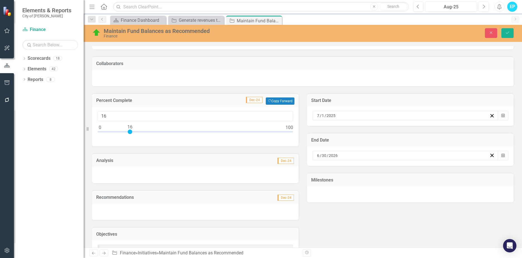
type input "17"
drag, startPoint x: 289, startPoint y: 132, endPoint x: 133, endPoint y: 134, distance: 156.7
click at [133, 134] on div at bounding box center [195, 132] width 195 height 7
click at [503, 31] on button "Save" at bounding box center [507, 33] width 12 height 10
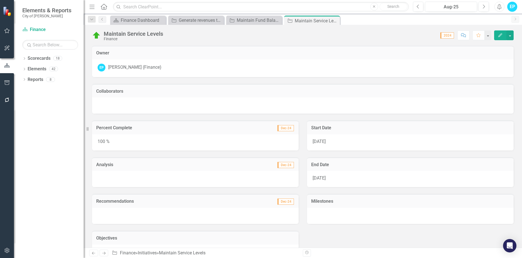
click at [326, 174] on div "[DATE]" at bounding box center [410, 179] width 207 height 16
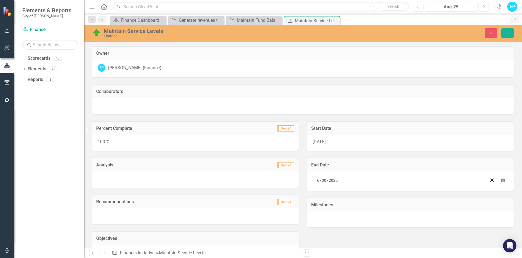
click at [332, 179] on input "2025" at bounding box center [333, 180] width 10 height 6
click at [333, 179] on input "2025" at bounding box center [332, 180] width 9 height 6
type input "2026"
click at [321, 143] on span "[DATE]" at bounding box center [318, 141] width 13 height 5
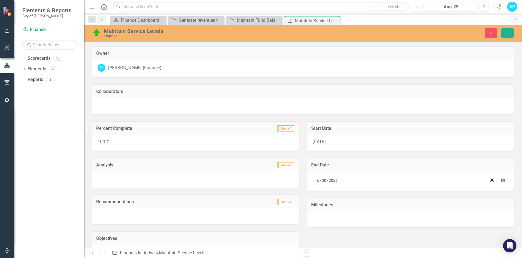
click at [321, 142] on span "[DATE]" at bounding box center [318, 141] width 13 height 5
click at [331, 144] on input "2024" at bounding box center [331, 143] width 10 height 6
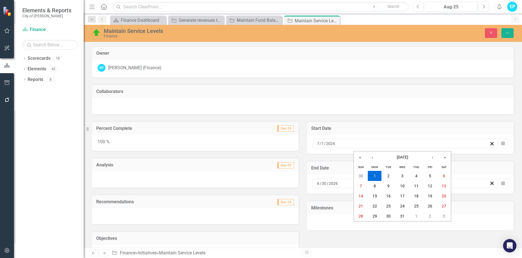
click at [330, 145] on input "2024" at bounding box center [330, 143] width 9 height 6
type input "2025"
click at [209, 142] on div "100 %" at bounding box center [195, 142] width 207 height 16
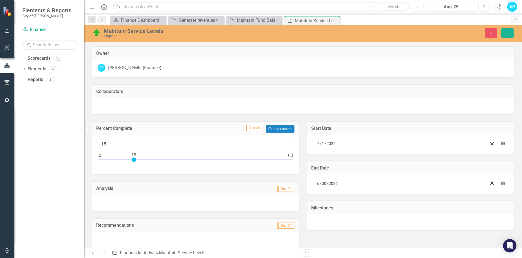
type input "17"
drag, startPoint x: 287, startPoint y: 158, endPoint x: 133, endPoint y: 164, distance: 154.8
click at [133, 164] on div at bounding box center [195, 160] width 195 height 7
click at [504, 33] on button "Save" at bounding box center [507, 33] width 12 height 10
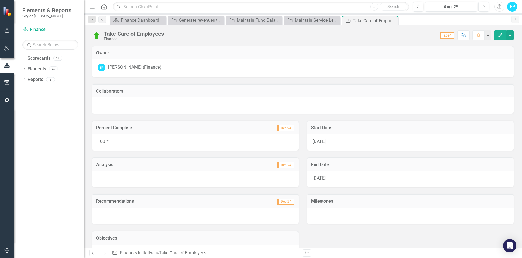
click at [326, 180] on span "[DATE]" at bounding box center [318, 177] width 13 height 5
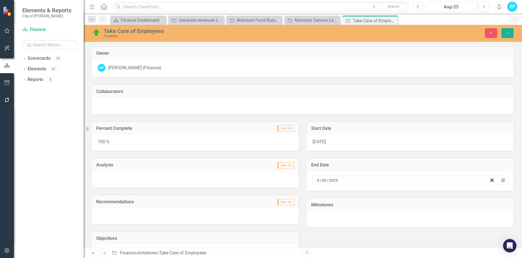
click at [334, 178] on input "2025" at bounding box center [333, 180] width 10 height 6
click at [333, 180] on input "2025" at bounding box center [332, 180] width 9 height 6
type input "2026"
click at [323, 144] on span "[DATE]" at bounding box center [318, 141] width 13 height 5
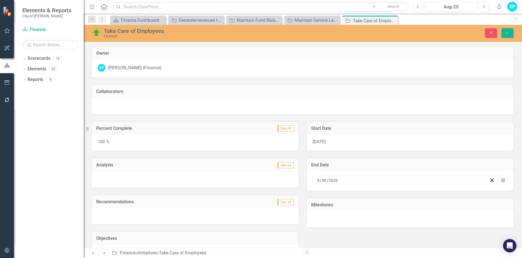
click at [328, 142] on div "[DATE]" at bounding box center [410, 142] width 207 height 16
click at [331, 144] on input "2024" at bounding box center [331, 143] width 10 height 6
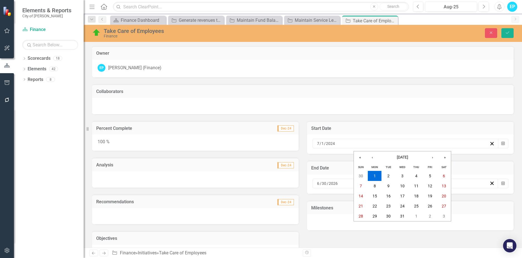
click at [331, 144] on input "2024" at bounding box center [330, 143] width 9 height 6
type input "2025"
click at [115, 142] on div "100 %" at bounding box center [195, 142] width 207 height 16
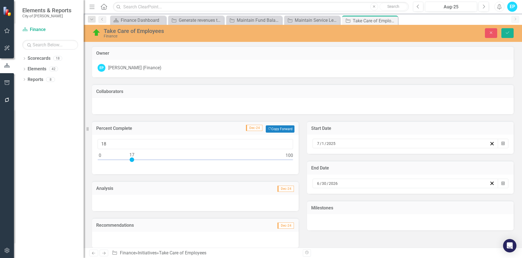
type input "17"
drag, startPoint x: 290, startPoint y: 159, endPoint x: 133, endPoint y: 163, distance: 157.0
click at [133, 163] on div at bounding box center [195, 160] width 195 height 7
click at [509, 30] on button "Save" at bounding box center [507, 33] width 12 height 10
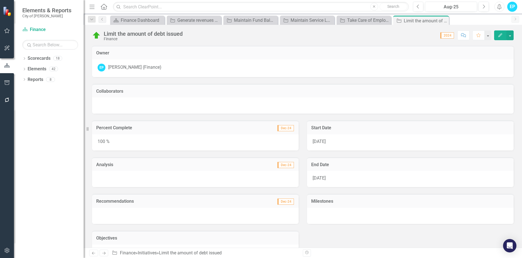
click at [318, 177] on span "[DATE]" at bounding box center [318, 177] width 13 height 5
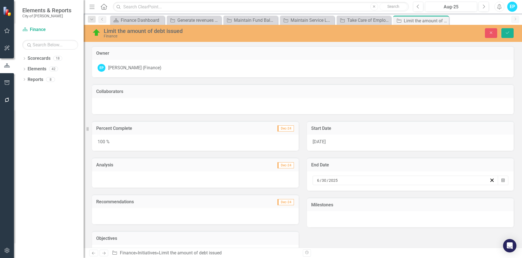
click at [330, 180] on input "2025" at bounding box center [333, 180] width 10 height 6
click at [334, 180] on input "2025" at bounding box center [332, 180] width 9 height 6
click at [332, 180] on input "2025" at bounding box center [332, 180] width 9 height 6
type input "2026"
click at [325, 142] on div "[DATE]" at bounding box center [410, 142] width 207 height 16
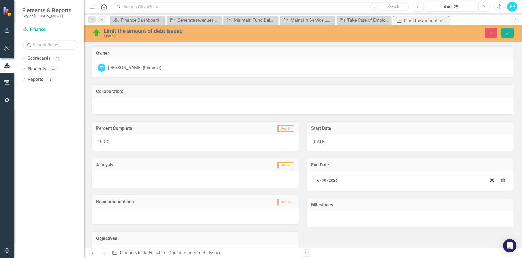
click at [325, 142] on div "[DATE]" at bounding box center [410, 142] width 207 height 16
click at [332, 143] on input "2024" at bounding box center [331, 143] width 10 height 6
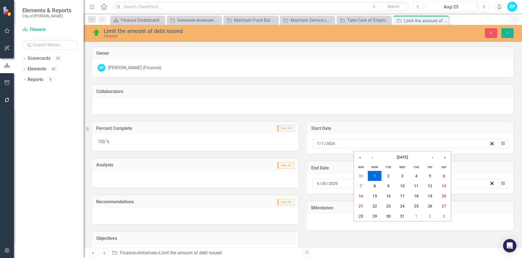
click at [332, 143] on input "2024" at bounding box center [330, 143] width 9 height 6
click at [330, 144] on input "2024" at bounding box center [330, 143] width 9 height 6
type input "2025"
click at [132, 139] on div "100 %" at bounding box center [195, 142] width 207 height 16
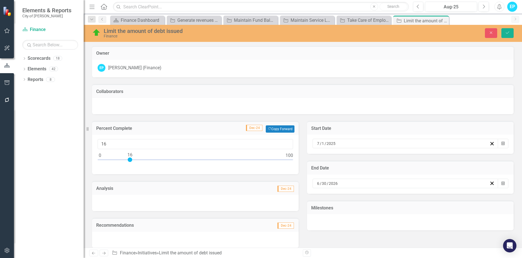
type input "17"
drag, startPoint x: 288, startPoint y: 160, endPoint x: 132, endPoint y: 164, distance: 157.0
click at [132, 164] on div at bounding box center [195, 160] width 195 height 7
click at [507, 33] on icon "Save" at bounding box center [507, 33] width 5 height 4
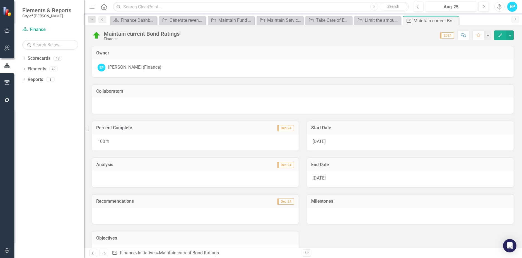
click at [320, 177] on span "[DATE]" at bounding box center [318, 177] width 13 height 5
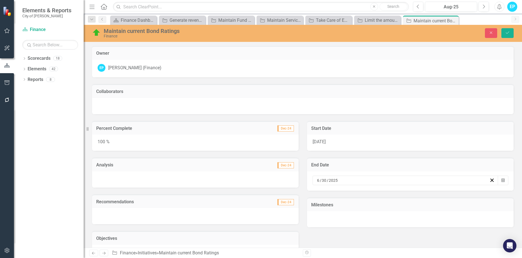
click at [332, 179] on input "2025" at bounding box center [333, 180] width 10 height 6
click at [333, 180] on input "2025" at bounding box center [332, 180] width 9 height 6
type input "2026"
click at [323, 143] on span "[DATE]" at bounding box center [318, 141] width 13 height 5
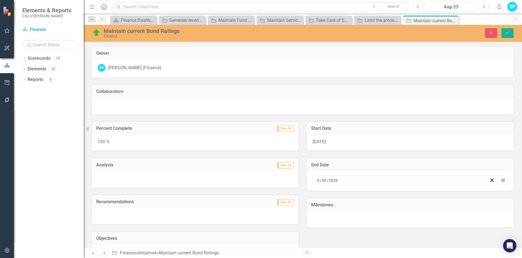
click at [323, 143] on span "[DATE]" at bounding box center [318, 141] width 13 height 5
click at [324, 142] on span "[DATE]" at bounding box center [318, 141] width 13 height 5
click at [331, 143] on input "2024" at bounding box center [331, 143] width 10 height 6
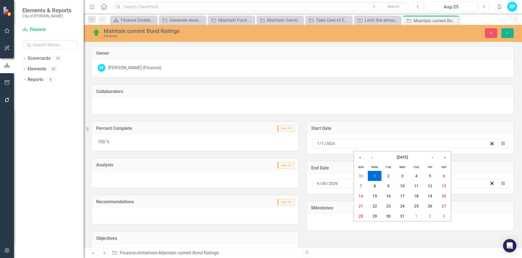
click at [330, 144] on input "2024" at bounding box center [330, 143] width 9 height 6
type input "2025"
click at [156, 143] on div "100 %" at bounding box center [195, 142] width 207 height 16
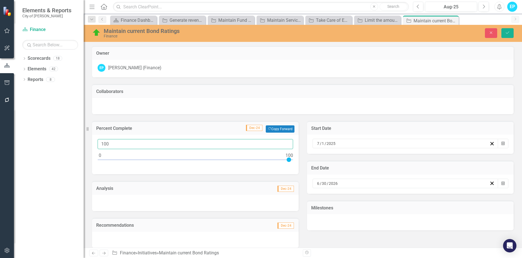
click at [156, 143] on input "100" at bounding box center [195, 144] width 195 height 10
type input "17"
click at [507, 32] on icon "Save" at bounding box center [507, 33] width 5 height 4
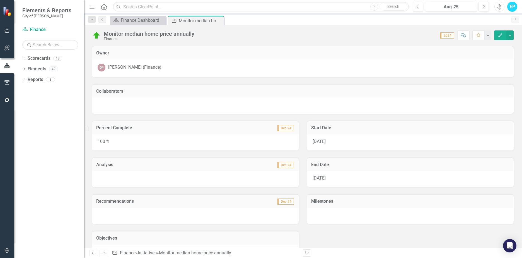
click at [326, 178] on span "[DATE]" at bounding box center [318, 177] width 13 height 5
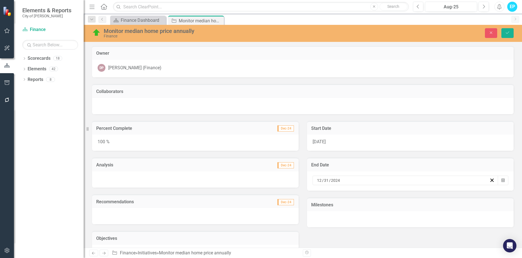
click at [336, 179] on input "2024" at bounding box center [336, 180] width 10 height 6
click at [336, 179] on input "2024" at bounding box center [334, 180] width 9 height 6
click at [335, 180] on input "2024" at bounding box center [334, 180] width 9 height 6
type input "2025"
click at [323, 139] on span "1/1/24" at bounding box center [318, 141] width 13 height 5
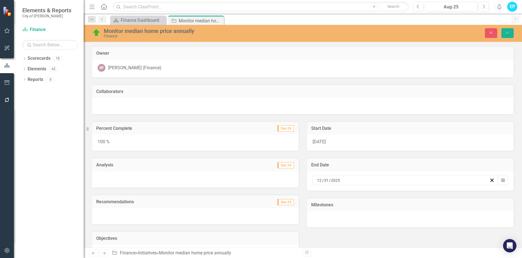
click at [323, 139] on span "1/1/24" at bounding box center [318, 141] width 13 height 5
click at [323, 141] on span "1/1/24" at bounding box center [318, 141] width 13 height 5
click at [331, 144] on input "2024" at bounding box center [331, 143] width 10 height 6
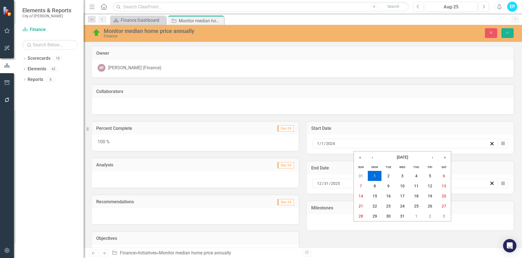
click at [331, 144] on input "2024" at bounding box center [330, 143] width 9 height 6
type input "2025"
click at [254, 141] on div "100 %" at bounding box center [195, 142] width 207 height 16
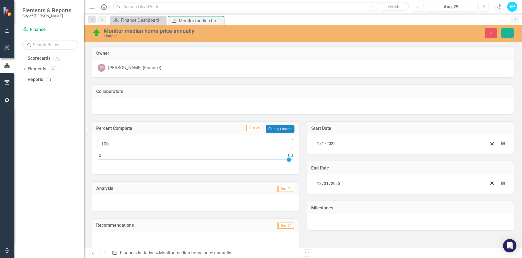
click at [171, 142] on input "100" at bounding box center [195, 144] width 195 height 10
type input "067"
click at [509, 33] on icon "Save" at bounding box center [507, 33] width 5 height 4
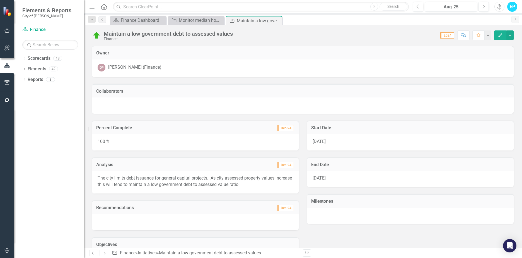
click at [321, 178] on span "[DATE]" at bounding box center [318, 177] width 13 height 5
click at [324, 178] on span "[DATE]" at bounding box center [318, 177] width 13 height 5
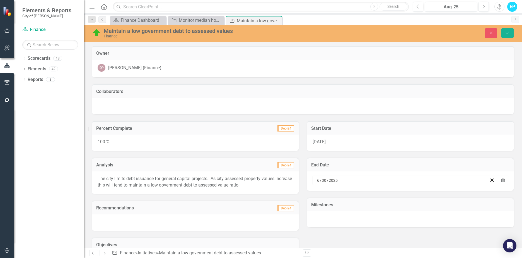
click at [333, 181] on input "2025" at bounding box center [333, 180] width 10 height 6
click at [333, 181] on input "2025" at bounding box center [332, 180] width 9 height 6
type input "2026"
click at [321, 140] on span "[DATE]" at bounding box center [318, 141] width 13 height 5
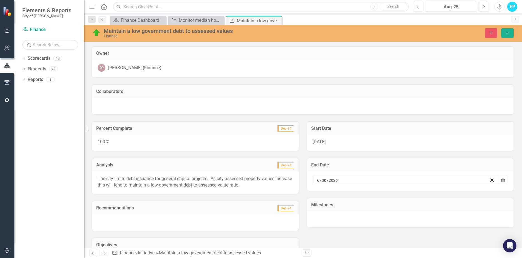
click at [321, 140] on span "[DATE]" at bounding box center [318, 141] width 13 height 5
click at [324, 140] on div "[DATE]" at bounding box center [405, 143] width 186 height 9
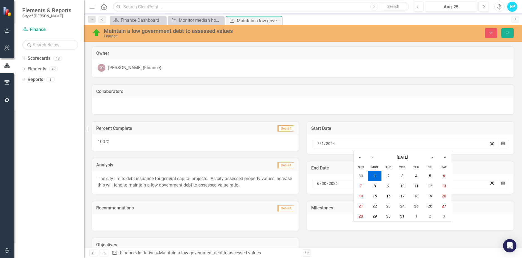
drag, startPoint x: 324, startPoint y: 140, endPoint x: 329, endPoint y: 142, distance: 5.8
click at [329, 142] on input "2024" at bounding box center [330, 143] width 9 height 6
click at [331, 142] on input "2024" at bounding box center [330, 143] width 9 height 6
type input "2025"
click at [192, 145] on div "100 %" at bounding box center [195, 142] width 207 height 16
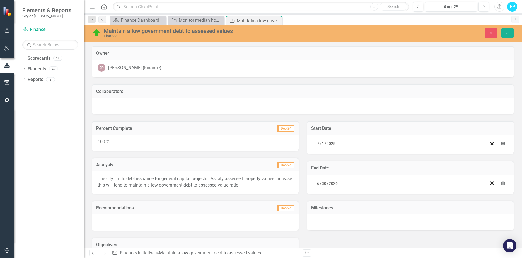
click at [192, 145] on div "100 %" at bounding box center [195, 142] width 207 height 16
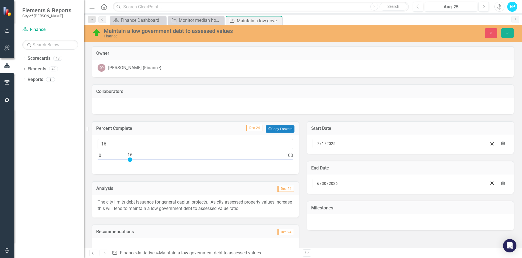
type input "17"
drag, startPoint x: 290, startPoint y: 159, endPoint x: 134, endPoint y: 161, distance: 156.4
click at [134, 161] on div at bounding box center [195, 160] width 195 height 7
click at [503, 33] on button "Save" at bounding box center [507, 33] width 12 height 10
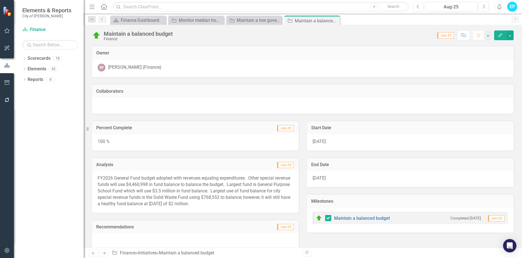
click at [325, 177] on span "[DATE]" at bounding box center [318, 177] width 13 height 5
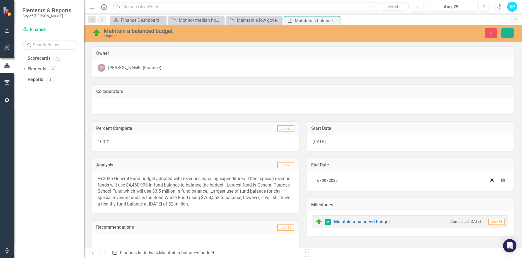
click at [331, 180] on input "2025" at bounding box center [333, 180] width 10 height 6
click at [333, 180] on input "2025" at bounding box center [332, 180] width 9 height 6
type input "2026"
click at [322, 142] on span "[DATE]" at bounding box center [318, 141] width 13 height 5
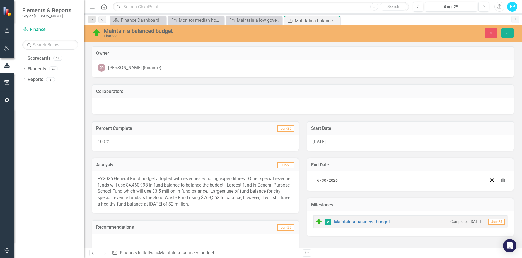
click at [322, 142] on span "[DATE]" at bounding box center [318, 141] width 13 height 5
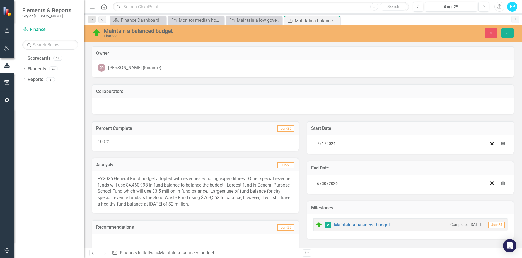
click at [331, 142] on input "2024" at bounding box center [331, 143] width 10 height 6
click at [331, 142] on input "2024" at bounding box center [330, 143] width 9 height 6
type input "2025"
click at [210, 141] on div "100 %" at bounding box center [195, 142] width 207 height 16
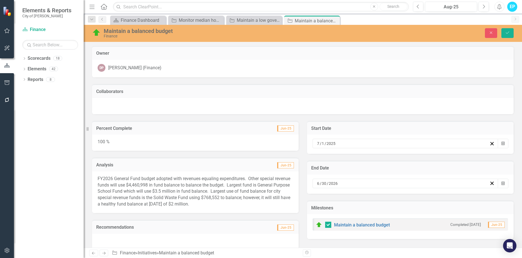
click at [210, 141] on div "100 %" at bounding box center [195, 142] width 207 height 16
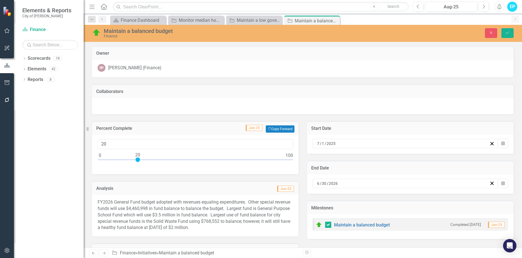
type input "17"
drag, startPoint x: 288, startPoint y: 159, endPoint x: 131, endPoint y: 164, distance: 157.3
click at [131, 164] on div at bounding box center [195, 160] width 195 height 7
click at [508, 36] on button "Save" at bounding box center [507, 33] width 12 height 10
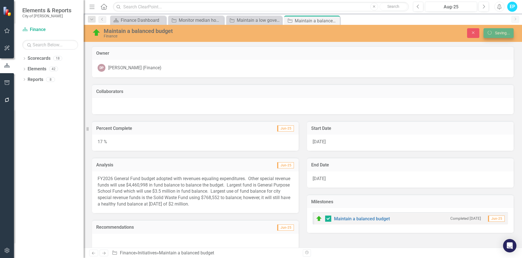
checkbox input "true"
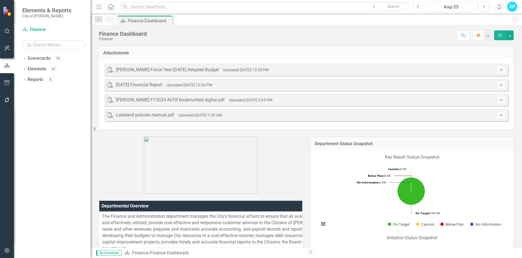
scroll to position [167, 0]
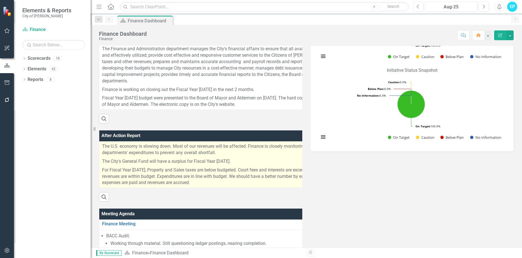
click at [161, 165] on p "The City's General Fund will have a surplus for Fiscal Year [DATE]." at bounding box center [229, 161] width 254 height 9
click at [160, 165] on p "The City's General Fund will have a surplus for Fiscal Year [DATE]." at bounding box center [229, 161] width 254 height 9
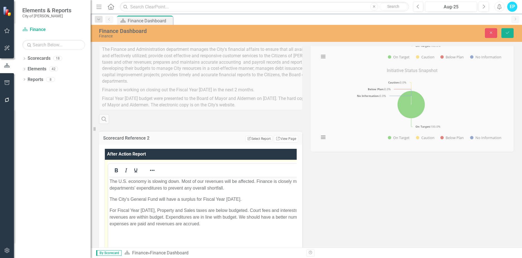
scroll to position [0, 0]
click at [167, 199] on p "The City's General Fund will have a surplus for Fiscal Year [DATE]." at bounding box center [235, 198] width 251 height 7
click at [508, 34] on icon "Save" at bounding box center [507, 33] width 5 height 4
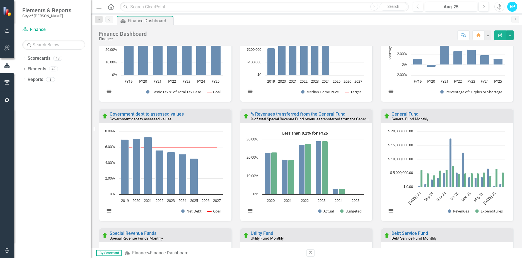
scroll to position [0, 0]
